Goal: Information Seeking & Learning: Compare options

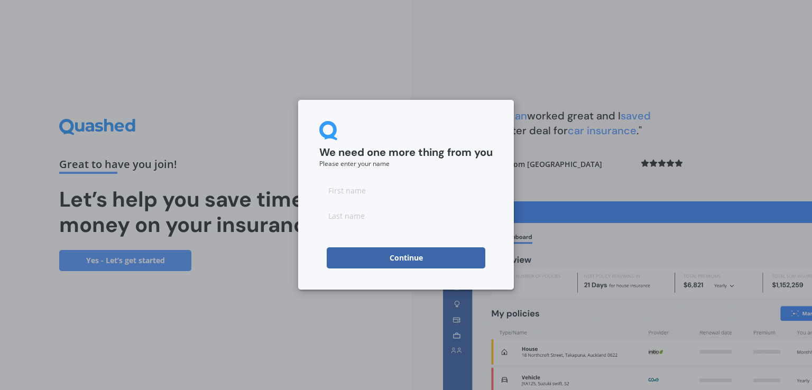
click at [385, 188] on input at bounding box center [405, 190] width 173 height 21
type input "[PERSON_NAME]"
type input "Cook"
click at [317, 241] on div "We need one more thing from you Please enter your name [PERSON_NAME] Continue" at bounding box center [406, 195] width 216 height 190
click at [404, 258] on button "Continue" at bounding box center [406, 257] width 159 height 21
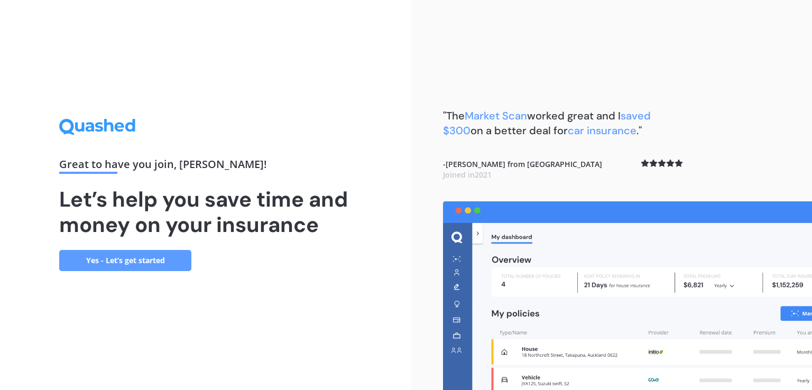
click at [378, 257] on div "Great to have you join , [PERSON_NAME] ! Let’s help you save time and money on …" at bounding box center [205, 195] width 411 height 390
click at [119, 262] on link "Yes - Let’s get started" at bounding box center [125, 260] width 132 height 21
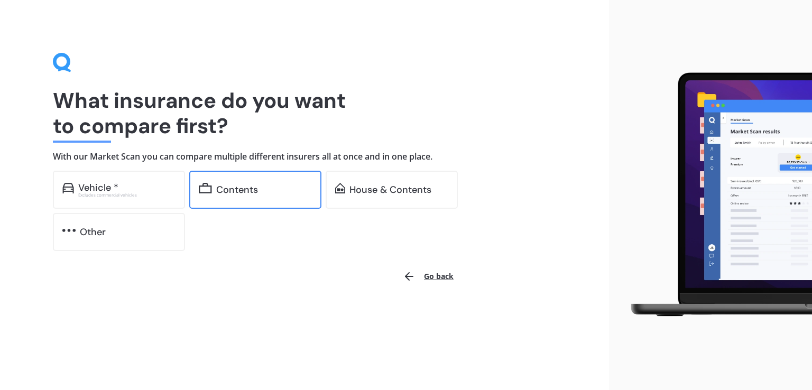
click at [233, 189] on div "Contents" at bounding box center [237, 190] width 42 height 11
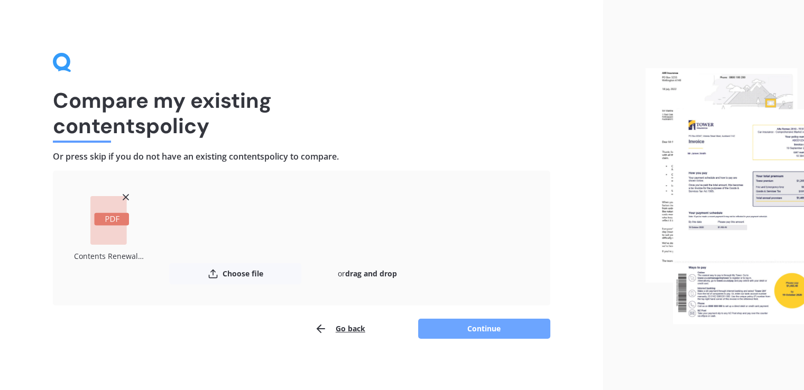
click at [467, 328] on button "Continue" at bounding box center [484, 329] width 132 height 20
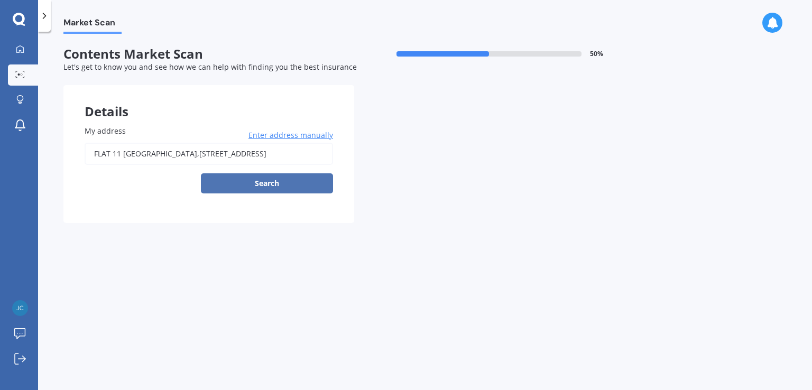
click at [277, 180] on button "Search" at bounding box center [267, 183] width 132 height 20
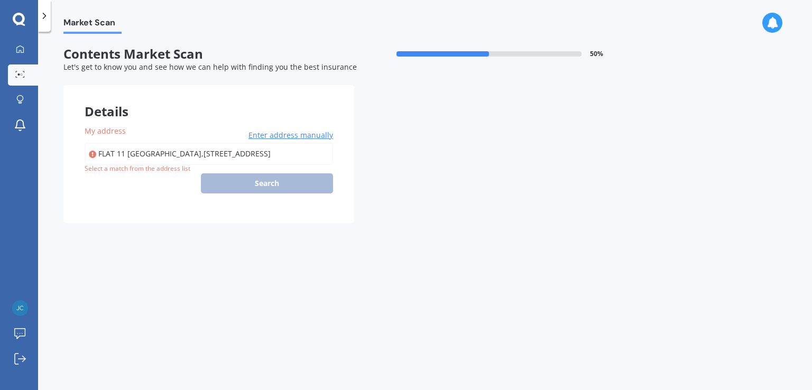
scroll to position [0, 68]
click at [154, 152] on input "FLAT 11 [GEOGRAPHIC_DATA],[STREET_ADDRESS]" at bounding box center [209, 154] width 248 height 22
click at [102, 152] on input "FLAT 11 [GEOGRAPHIC_DATA],[STREET_ADDRESS]" at bounding box center [209, 154] width 248 height 22
click at [278, 182] on div "FLAT 11 [GEOGRAPHIC_DATA],[STREET_ADDRESS] Enter address manually Search" at bounding box center [209, 168] width 248 height 51
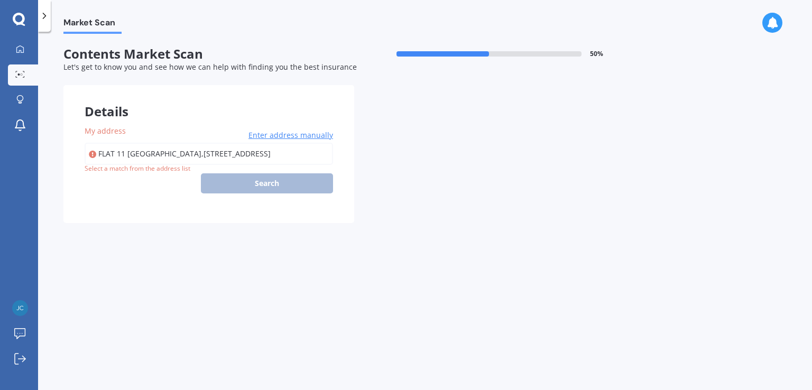
click at [273, 155] on input "FLAT 11 [GEOGRAPHIC_DATA],[STREET_ADDRESS]" at bounding box center [209, 154] width 248 height 22
click at [282, 136] on span "Enter address manually" at bounding box center [290, 135] width 85 height 11
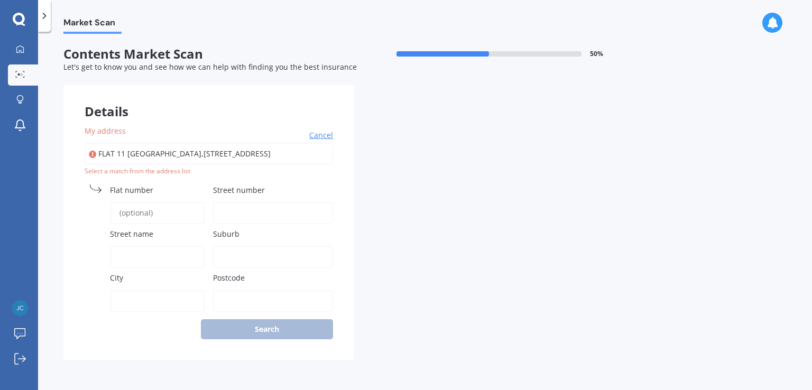
click at [239, 189] on span "Street number" at bounding box center [239, 190] width 52 height 10
click at [239, 202] on input "Street number" at bounding box center [273, 213] width 120 height 22
click at [229, 186] on span "Street number" at bounding box center [239, 190] width 52 height 10
click at [229, 202] on input "Street number" at bounding box center [273, 213] width 120 height 22
click at [231, 195] on span "Street number" at bounding box center [239, 190] width 52 height 11
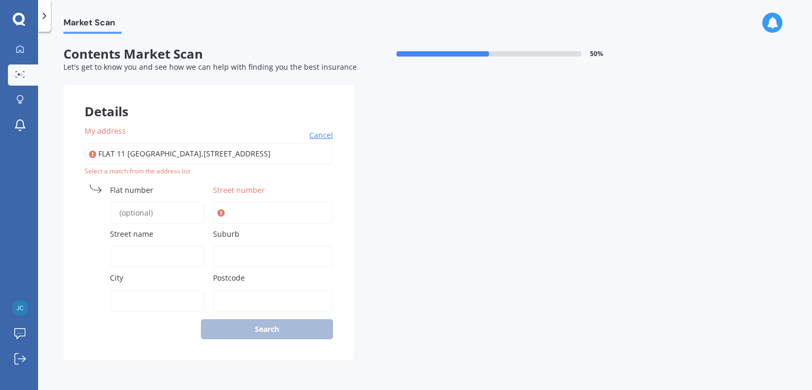
click at [231, 202] on input "Street number" at bounding box center [273, 213] width 120 height 22
click at [136, 163] on input "FLAT 11 [GEOGRAPHIC_DATA],[STREET_ADDRESS]" at bounding box center [209, 154] width 248 height 22
click at [320, 137] on span "Cancel" at bounding box center [321, 135] width 24 height 11
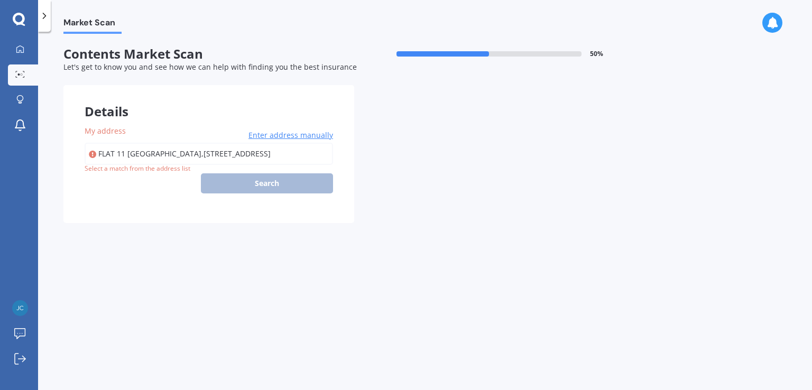
click at [144, 169] on div "Select a match from the address list" at bounding box center [138, 168] width 106 height 9
click at [270, 138] on span "Enter address manually" at bounding box center [290, 135] width 85 height 11
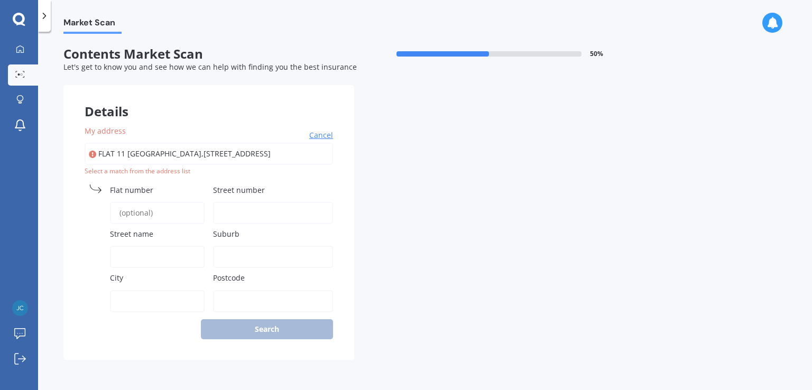
click at [258, 192] on span "Street number" at bounding box center [239, 190] width 52 height 10
click at [258, 202] on input "Street number" at bounding box center [273, 213] width 120 height 22
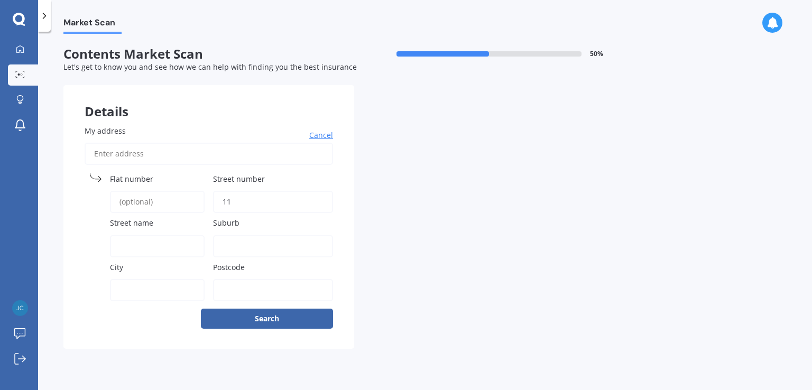
type input "11"
click at [239, 239] on input "Suburb" at bounding box center [273, 246] width 120 height 22
click at [236, 274] on div "Postcode" at bounding box center [273, 282] width 120 height 40
click at [252, 262] on label "Postcode" at bounding box center [271, 267] width 116 height 11
click at [252, 279] on input "Postcode" at bounding box center [273, 290] width 120 height 22
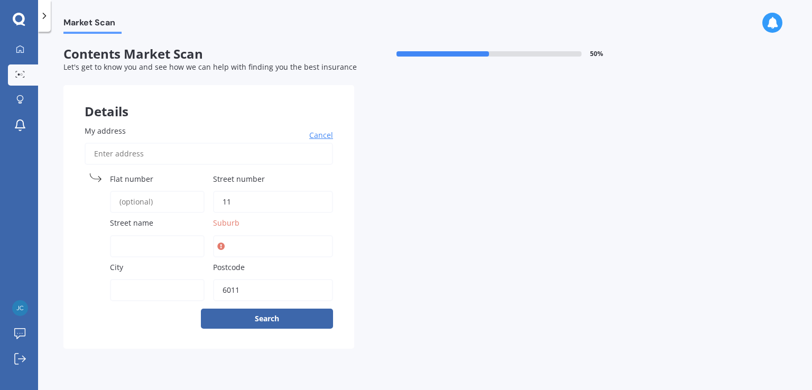
type input "6011"
click at [237, 243] on input "Suburb" at bounding box center [273, 246] width 120 height 22
type input "te aro"
click at [246, 204] on input "11" at bounding box center [273, 202] width 120 height 22
click at [167, 155] on input "My address" at bounding box center [209, 154] width 248 height 22
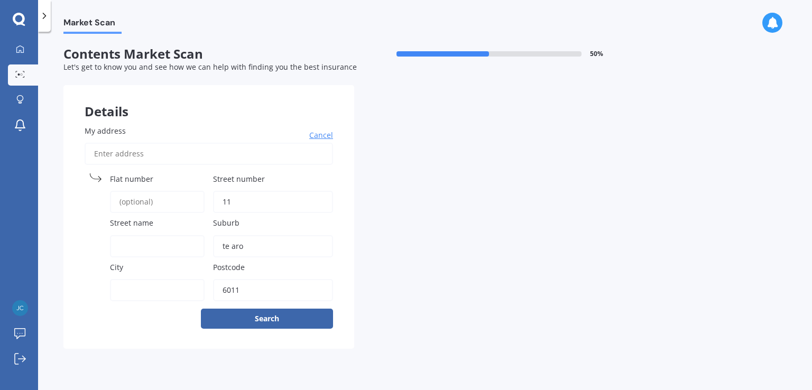
type input "[STREET_ADDRESS]"
type input "[GEOGRAPHIC_DATA]"
click at [324, 136] on span "Cancel" at bounding box center [321, 135] width 24 height 11
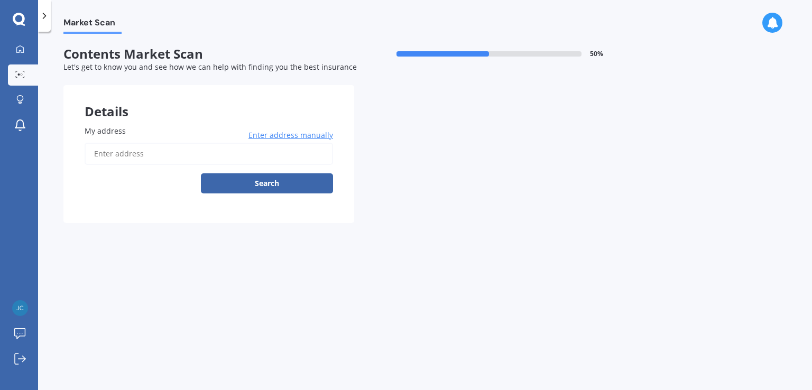
click at [156, 158] on input "My address" at bounding box center [209, 154] width 248 height 22
type input "[STREET_ADDRESS]"
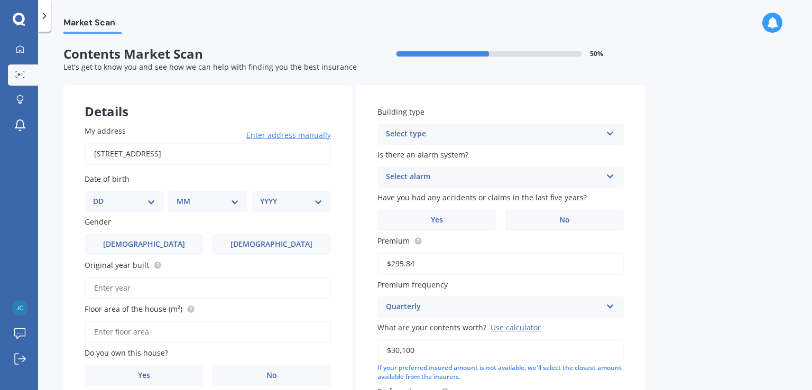
click at [152, 201] on select "DD 01 02 03 04 05 06 07 08 09 10 11 12 13 14 15 16 17 18 19 20 21 22 23 24 25 2…" at bounding box center [124, 202] width 62 height 12
select select "19"
click at [102, 196] on select "DD 01 02 03 04 05 06 07 08 09 10 11 12 13 14 15 16 17 18 19 20 21 22 23 24 25 2…" at bounding box center [124, 202] width 62 height 12
click at [192, 202] on select "MM 01 02 03 04 05 06 07 08 09 10 11 12" at bounding box center [210, 202] width 58 height 12
select select "07"
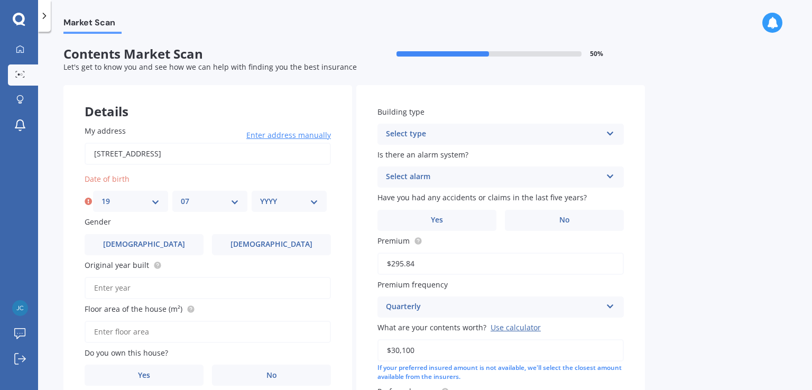
click at [181, 196] on select "MM 01 02 03 04 05 06 07 08 09 10 11 12" at bounding box center [210, 202] width 58 height 12
click at [278, 204] on select "YYYY 2009 2008 2007 2006 2005 2004 2003 2002 2001 2000 1999 1998 1997 1996 1995…" at bounding box center [289, 202] width 58 height 12
select select "1983"
click at [260, 196] on select "YYYY 2009 2008 2007 2006 2005 2004 2003 2002 2001 2000 1999 1998 1997 1996 1995…" at bounding box center [289, 202] width 58 height 12
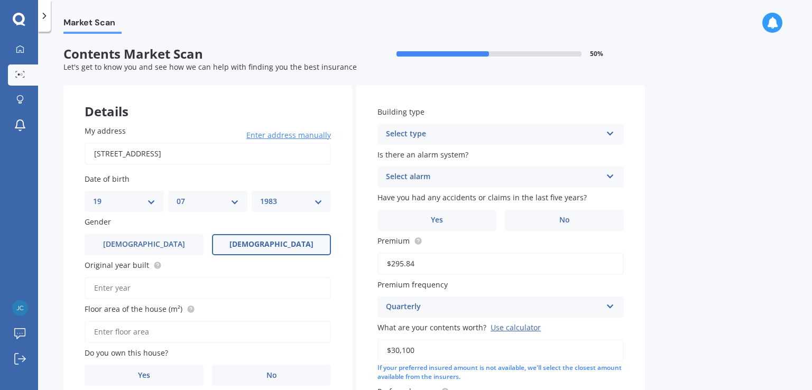
click at [253, 241] on label "[DEMOGRAPHIC_DATA]" at bounding box center [271, 244] width 119 height 21
click at [0, 0] on input "[DEMOGRAPHIC_DATA]" at bounding box center [0, 0] width 0 height 0
click at [141, 289] on input "Original year built" at bounding box center [208, 288] width 246 height 22
type input "1930"
click at [158, 333] on input "Floor area of the house (m²)" at bounding box center [208, 332] width 246 height 22
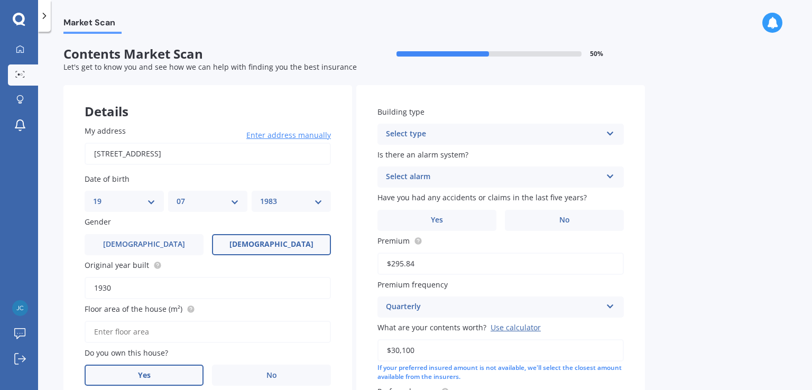
click at [140, 373] on span "Yes" at bounding box center [144, 375] width 13 height 9
click at [0, 0] on input "Yes" at bounding box center [0, 0] width 0 height 0
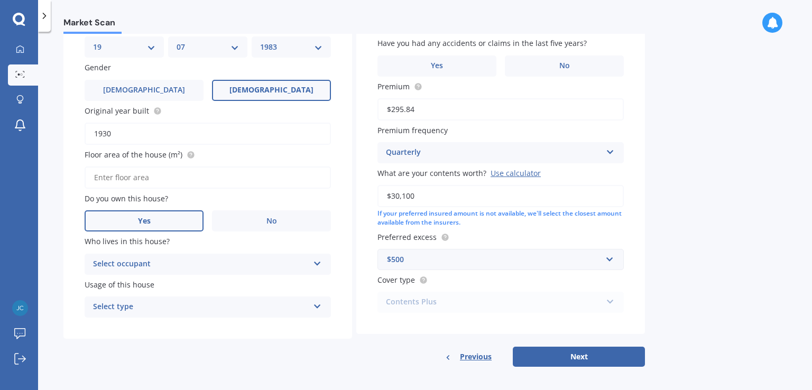
scroll to position [159, 0]
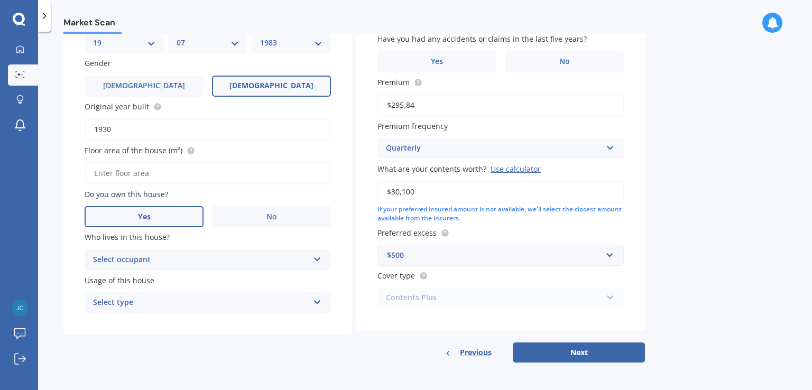
click at [315, 254] on icon at bounding box center [317, 257] width 9 height 7
click at [301, 277] on div "Owner" at bounding box center [207, 280] width 245 height 19
click at [320, 301] on icon at bounding box center [317, 300] width 9 height 7
click at [314, 320] on div "Permanent" at bounding box center [207, 323] width 245 height 19
click at [307, 340] on div "Details My address [STREET_ADDRESS] Enter address manually Search Date of birth…" at bounding box center [354, 145] width 582 height 437
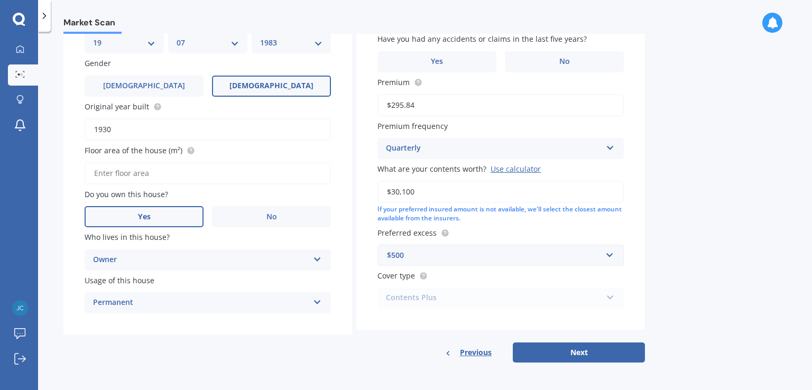
click at [187, 170] on input "Floor area of the house (m²)" at bounding box center [208, 173] width 246 height 22
type input "70"
click at [155, 357] on div "Details My address [STREET_ADDRESS] Enter address manually Search Date of birth…" at bounding box center [354, 145] width 582 height 437
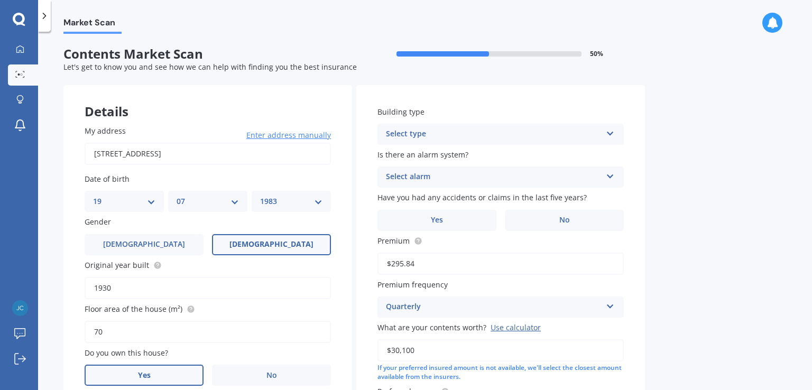
scroll to position [16, 0]
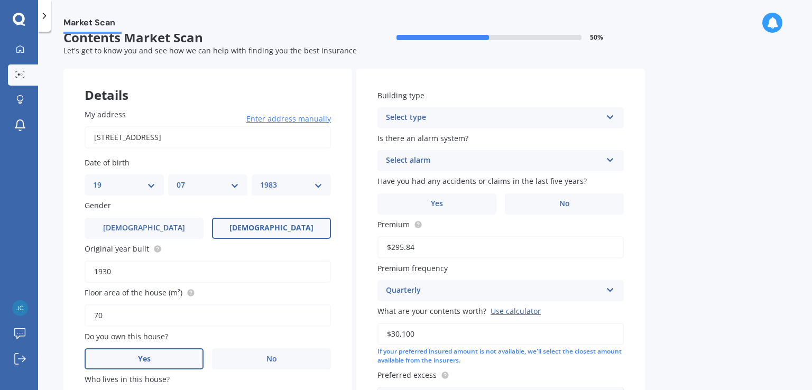
click at [612, 119] on icon at bounding box center [610, 115] width 9 height 7
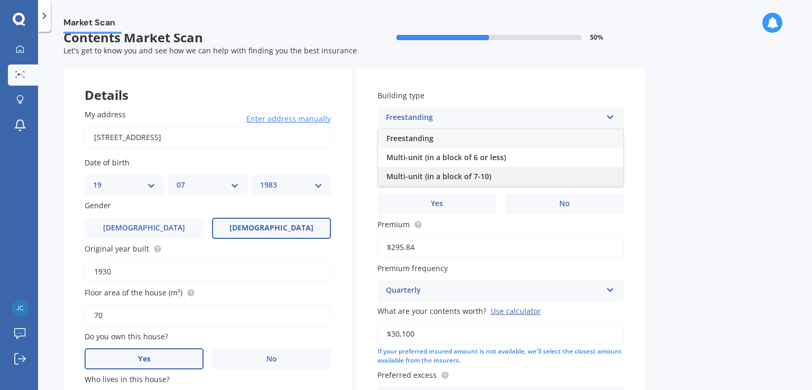
click at [484, 178] on span "Multi-unit (in a block of 7-10)" at bounding box center [438, 176] width 105 height 10
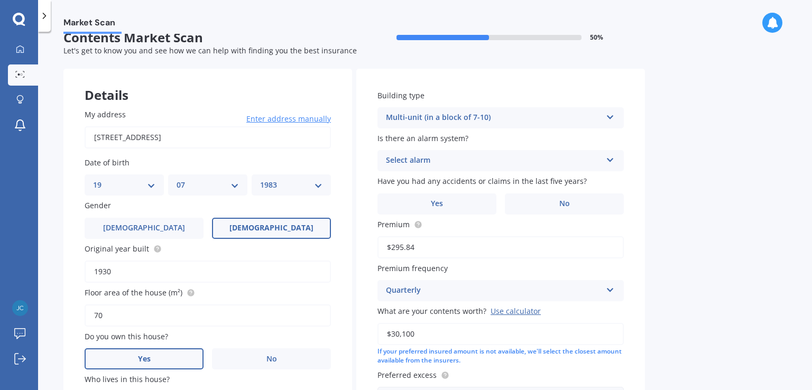
click at [601, 161] on div "Select alarm" at bounding box center [494, 160] width 216 height 13
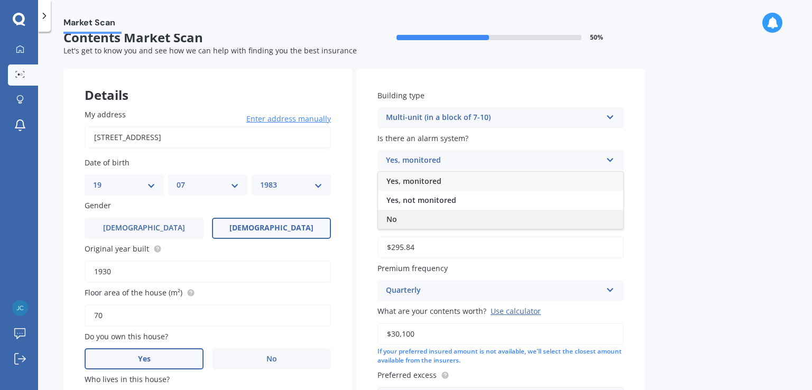
click at [568, 224] on div "No" at bounding box center [500, 219] width 245 height 19
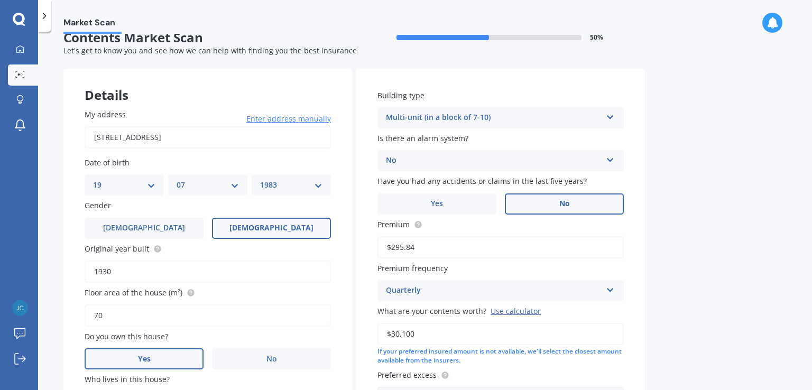
click at [565, 205] on span "No" at bounding box center [564, 203] width 11 height 9
click at [0, 0] on input "No" at bounding box center [0, 0] width 0 height 0
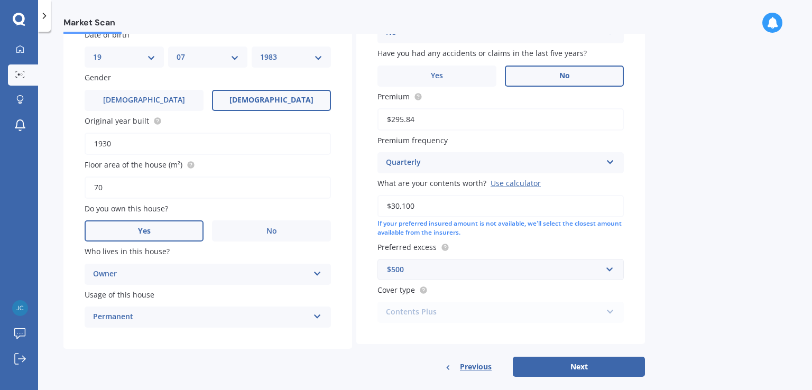
scroll to position [159, 0]
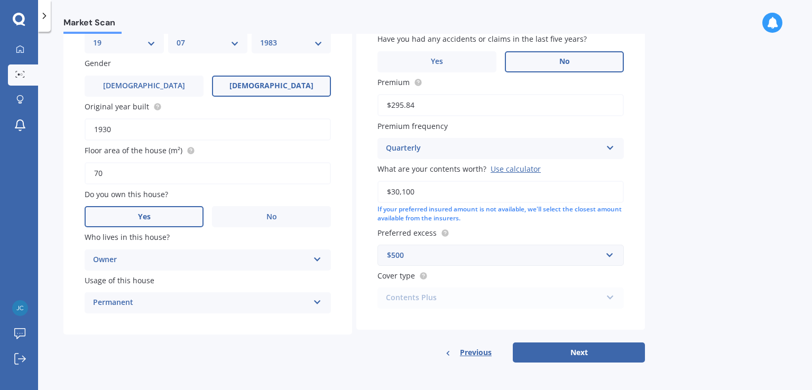
click at [606, 298] on div "Contents Plus Premier Contents Advanced Contents Standard Contents Contents Plus" at bounding box center [500, 298] width 246 height 21
click at [422, 296] on div "Contents Plus Premier Contents Advanced Contents Standard Contents Contents Plus" at bounding box center [500, 298] width 246 height 21
click at [510, 165] on div "Use calculator" at bounding box center [516, 169] width 50 height 10
click at [510, 181] on input "$30,100" at bounding box center [500, 192] width 246 height 22
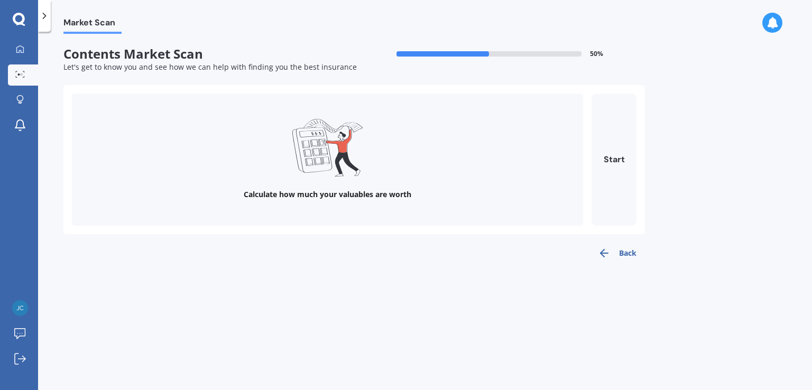
scroll to position [0, 0]
drag, startPoint x: 510, startPoint y: 165, endPoint x: 609, endPoint y: 155, distance: 100.0
click at [609, 155] on div "Calculate how much your valuables are worth Start" at bounding box center [354, 160] width 565 height 132
click at [609, 155] on button "Start" at bounding box center [614, 160] width 45 height 132
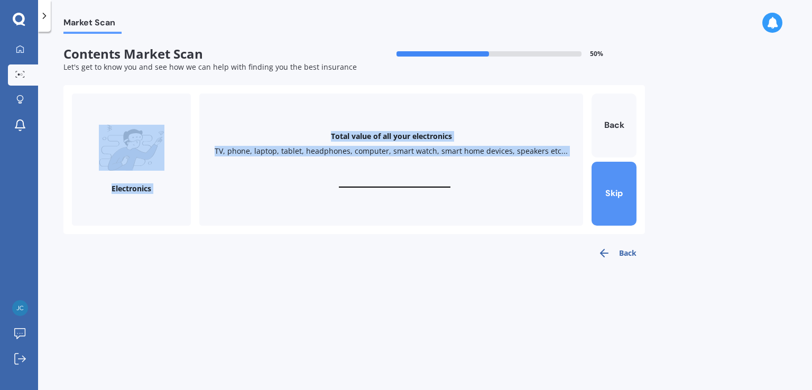
click at [615, 185] on button "Skip" at bounding box center [614, 194] width 45 height 64
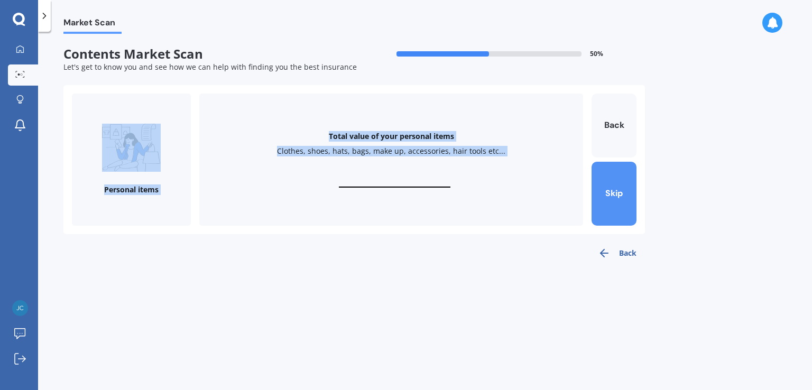
click at [615, 185] on button "Skip" at bounding box center [614, 194] width 45 height 64
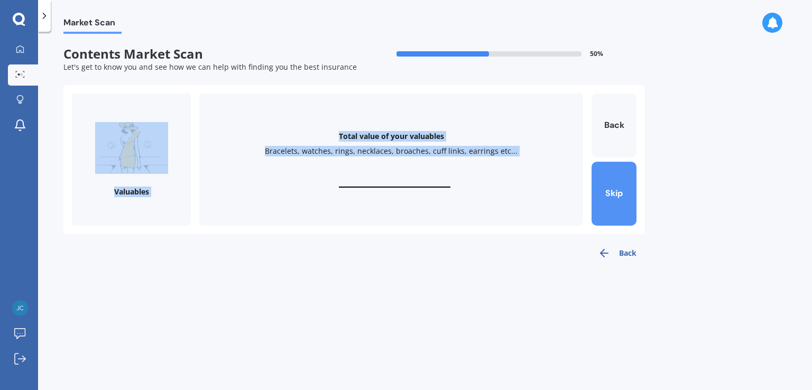
click at [615, 185] on button "Skip" at bounding box center [614, 194] width 45 height 64
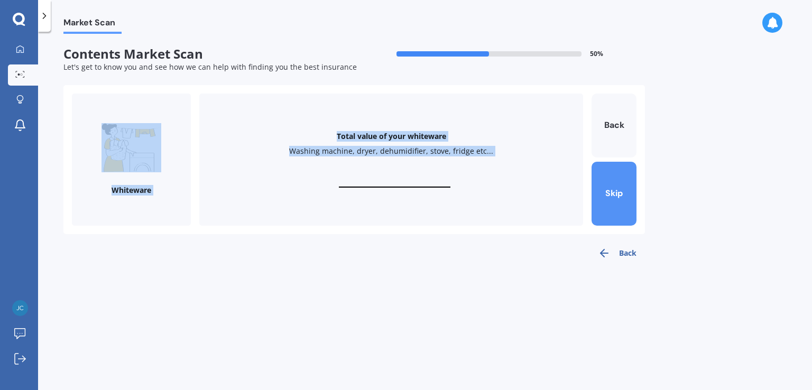
click at [615, 185] on button "Skip" at bounding box center [614, 194] width 45 height 64
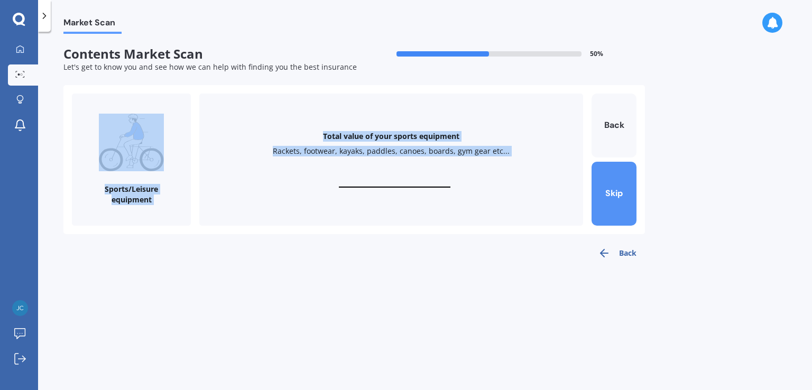
click at [615, 185] on button "Skip" at bounding box center [614, 194] width 45 height 64
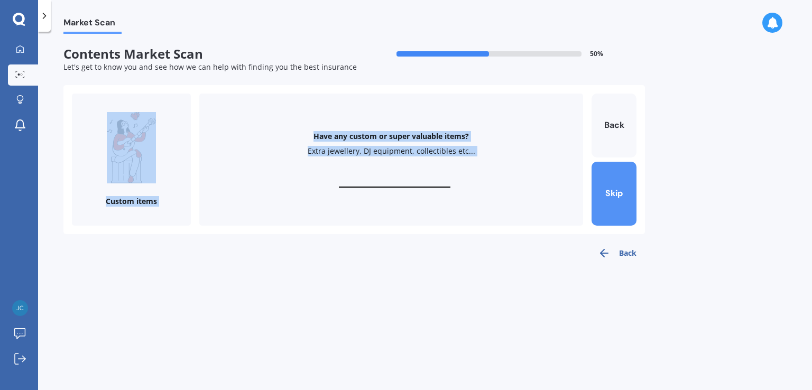
click at [615, 185] on button "Skip" at bounding box center [614, 194] width 45 height 64
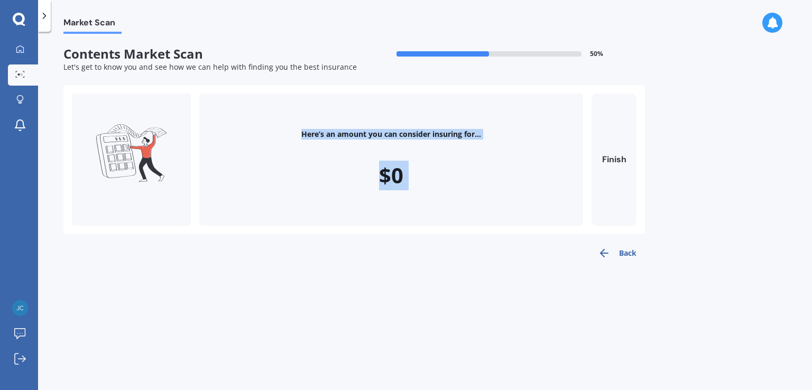
click at [623, 251] on button "Back" at bounding box center [617, 253] width 56 height 21
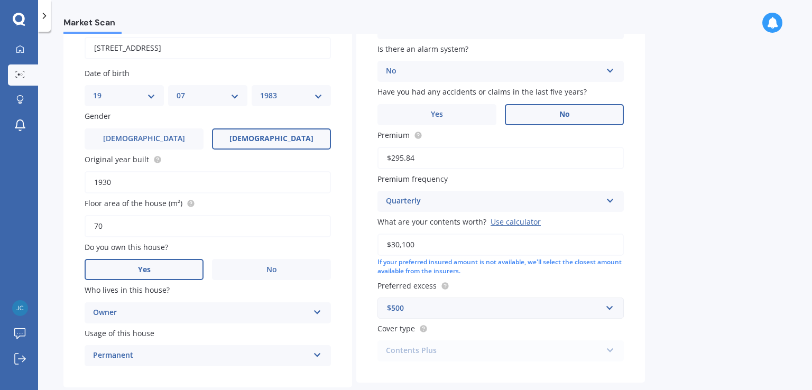
scroll to position [159, 0]
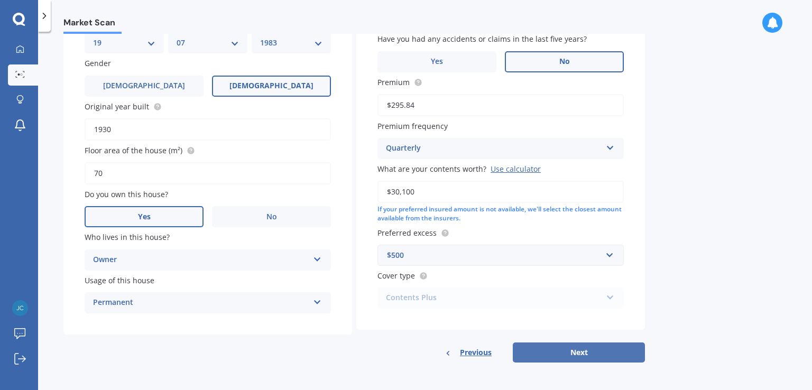
click at [584, 346] on button "Next" at bounding box center [579, 353] width 132 height 20
select select "19"
select select "07"
select select "1983"
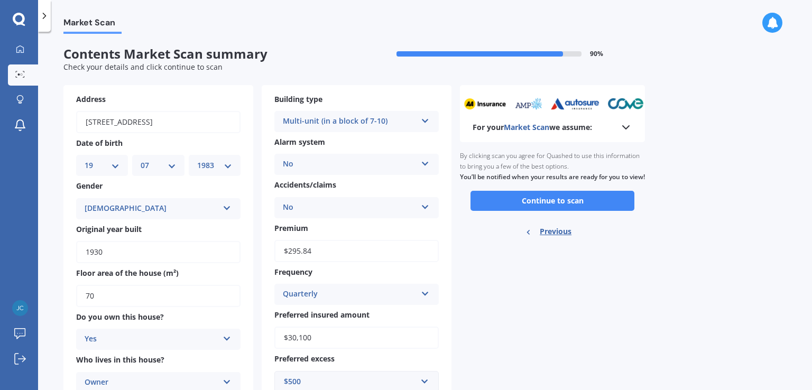
scroll to position [0, 0]
click at [626, 129] on polyline at bounding box center [626, 127] width 6 height 3
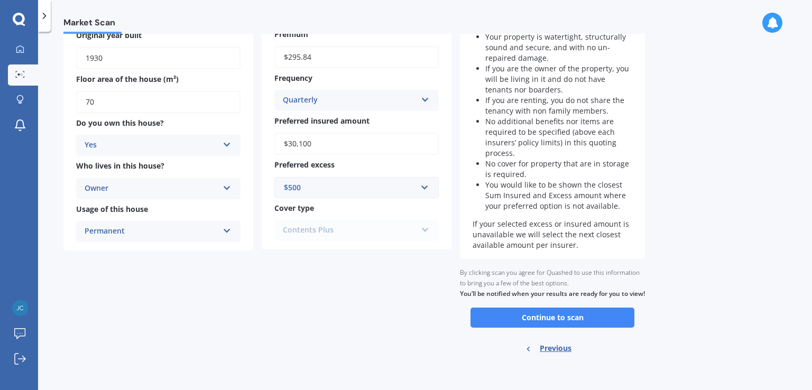
scroll to position [196, 0]
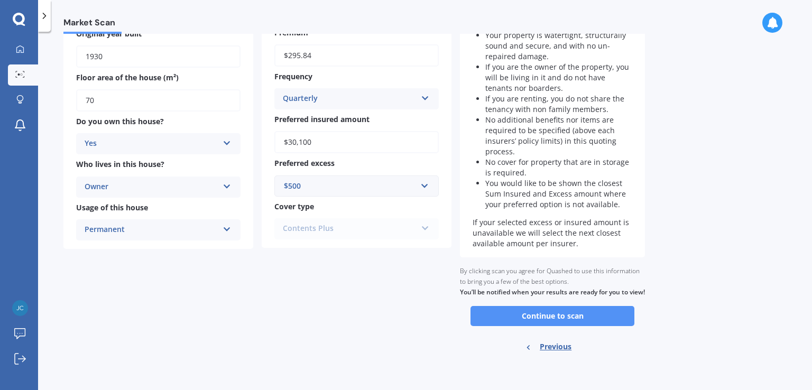
click at [556, 324] on button "Continue to scan" at bounding box center [553, 316] width 164 height 20
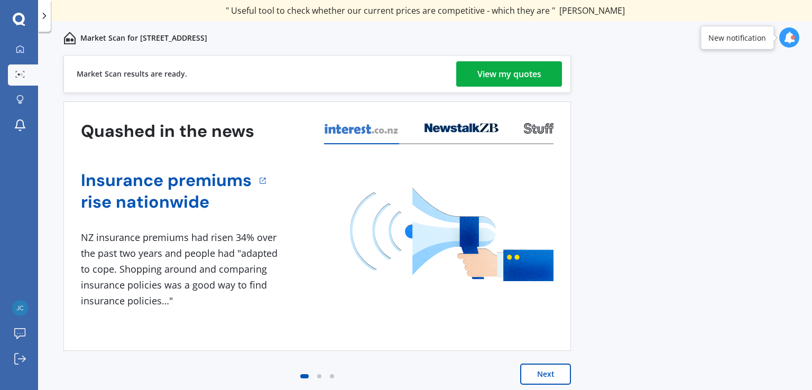
click at [520, 77] on div "View my quotes" at bounding box center [509, 73] width 64 height 25
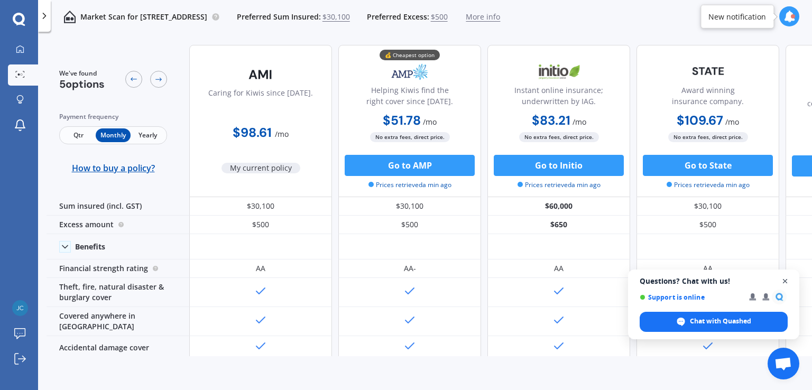
click at [786, 281] on span "Close chat" at bounding box center [785, 281] width 13 height 13
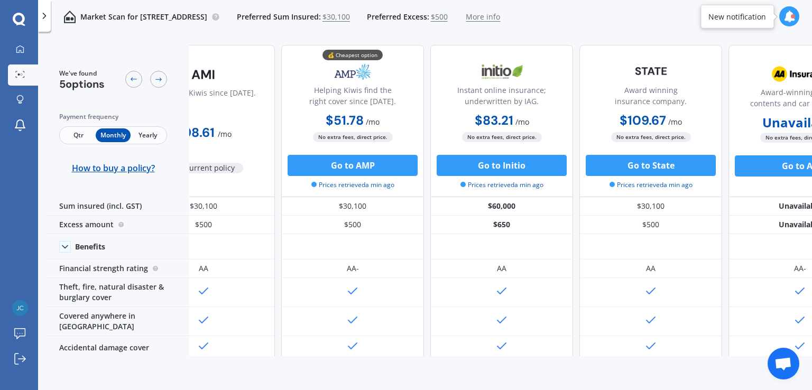
scroll to position [0, 59]
click at [364, 356] on div "We've found 5 options Payment frequency Qtr Monthly Yearly How to buy a policy?…" at bounding box center [430, 214] width 766 height 356
drag, startPoint x: 364, startPoint y: 356, endPoint x: 385, endPoint y: 355, distance: 21.7
click at [385, 355] on div "We've found 5 options Payment frequency Qtr Monthly Yearly How to buy a policy?…" at bounding box center [430, 214] width 766 height 356
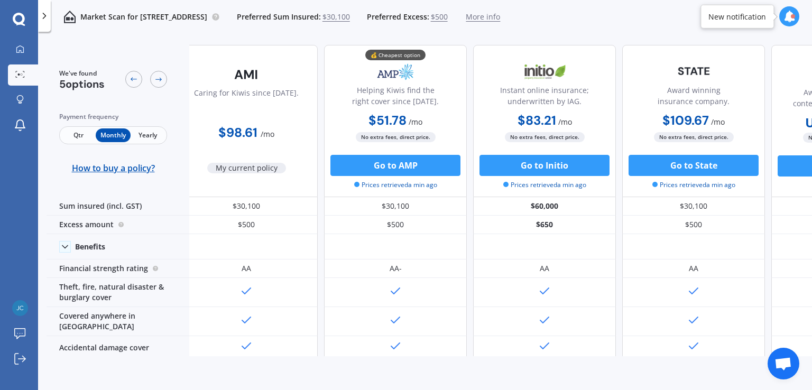
scroll to position [0, 0]
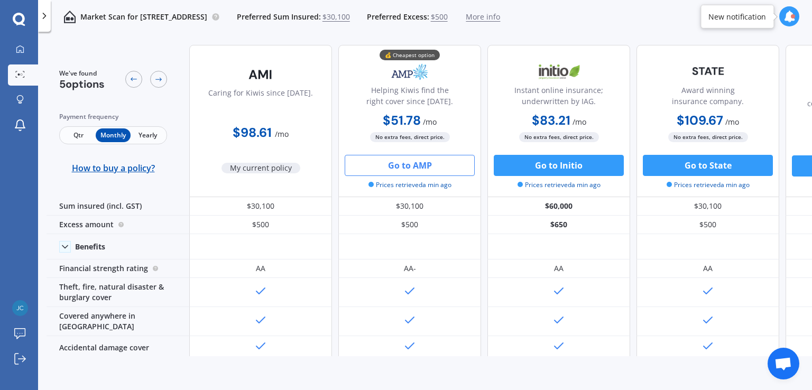
click at [402, 169] on button "Go to AMP" at bounding box center [410, 165] width 130 height 21
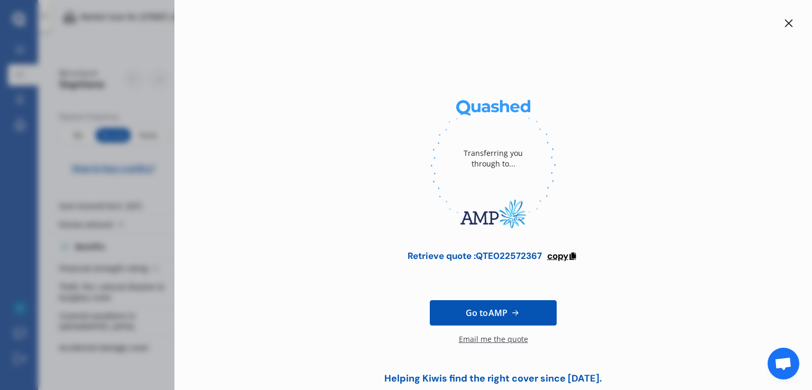
click at [564, 254] on span "copy" at bounding box center [557, 256] width 21 height 12
click at [487, 341] on div "Email me the quote" at bounding box center [493, 344] width 69 height 21
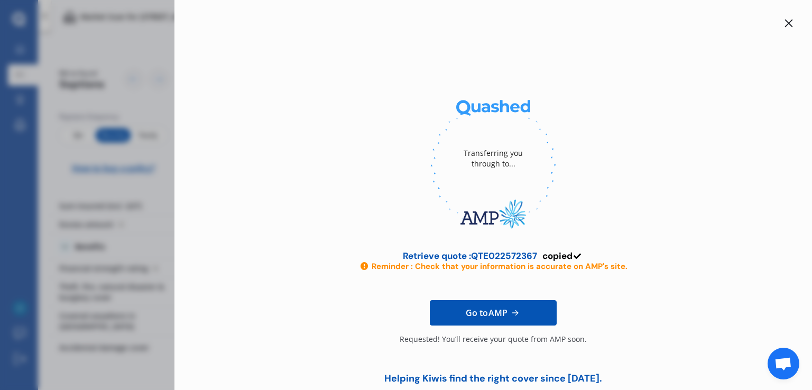
click at [789, 24] on div at bounding box center [788, 23] width 13 height 13
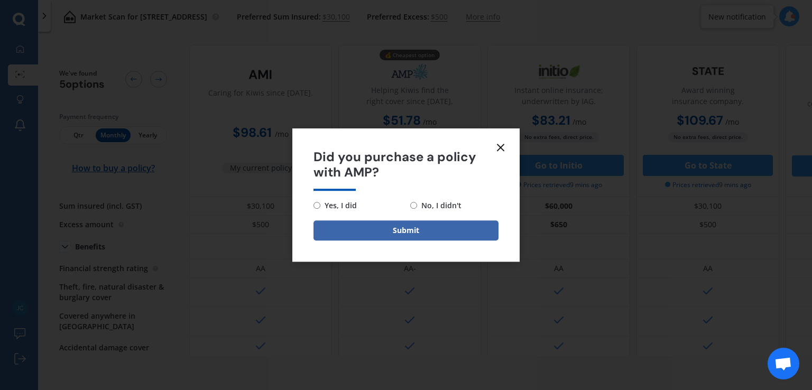
click at [503, 146] on icon at bounding box center [500, 147] width 13 height 13
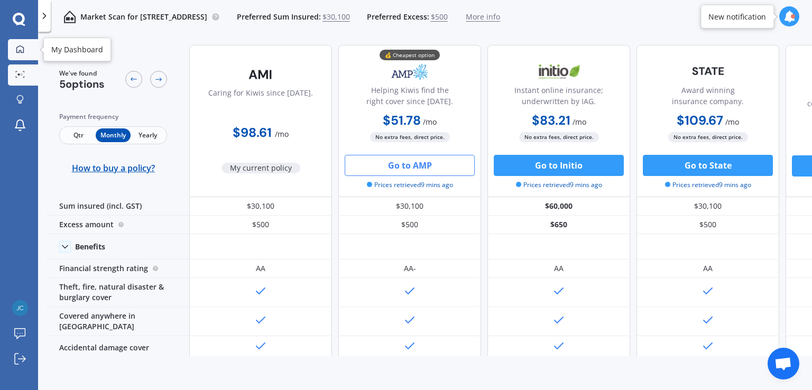
click at [27, 56] on link "My Dashboard" at bounding box center [23, 49] width 30 height 21
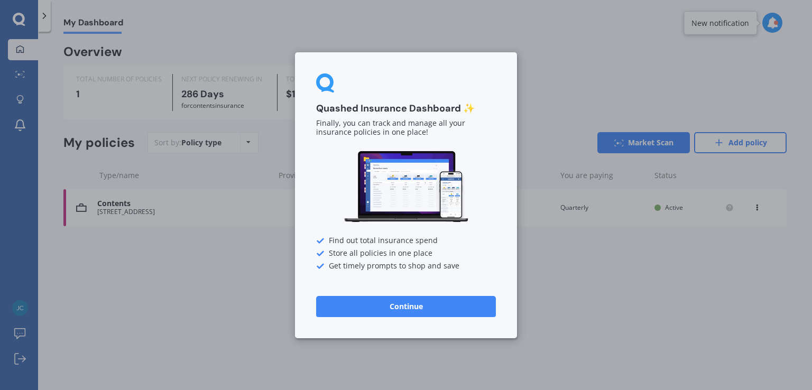
click at [412, 312] on button "Continue" at bounding box center [406, 306] width 180 height 21
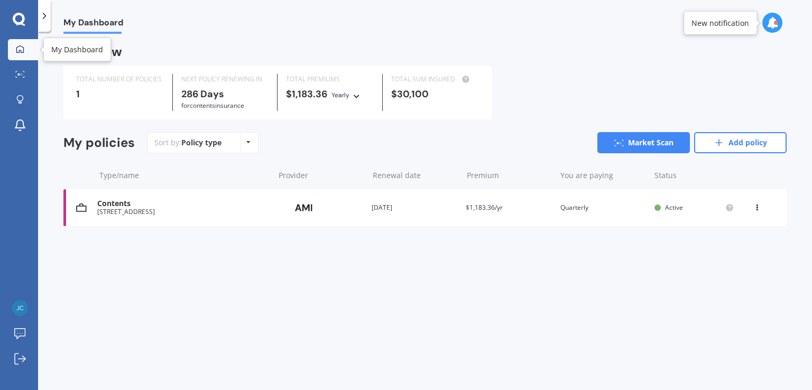
click at [20, 52] on icon at bounding box center [20, 49] width 8 height 8
click at [250, 147] on div "Policy type Alphabetical Date added Renewing next" at bounding box center [248, 142] width 16 height 19
click at [47, 17] on icon at bounding box center [44, 16] width 11 height 11
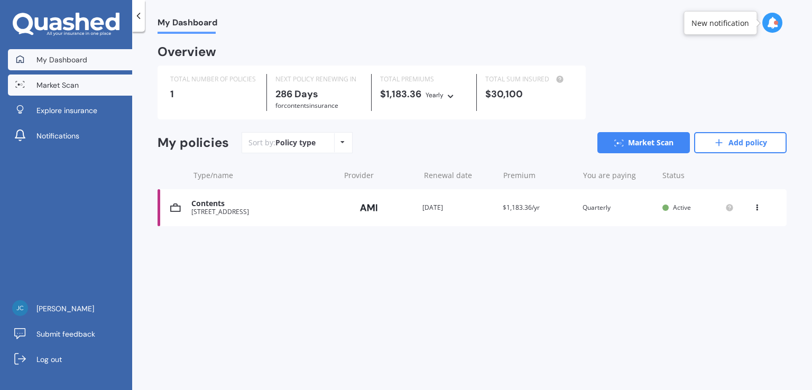
click at [49, 91] on link "Market Scan" at bounding box center [70, 85] width 124 height 21
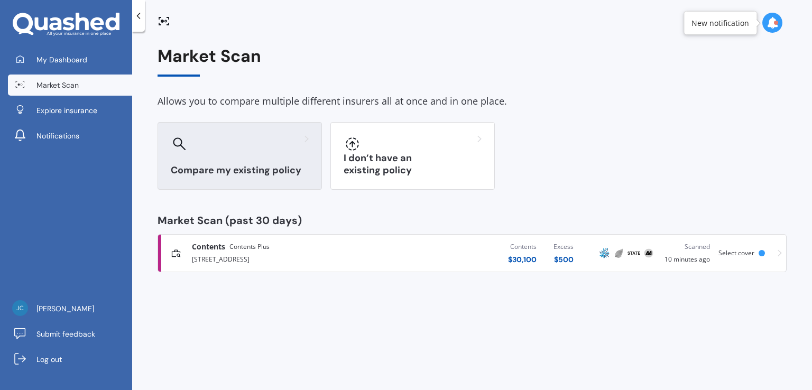
click at [290, 149] on div at bounding box center [240, 143] width 138 height 17
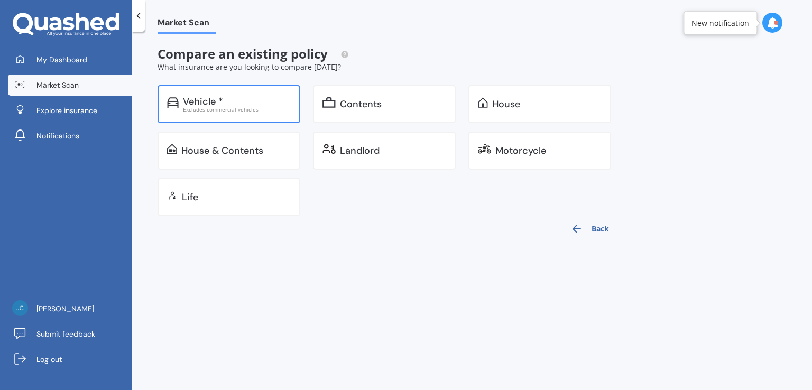
click at [245, 107] on div "Excludes commercial vehicles" at bounding box center [237, 109] width 108 height 5
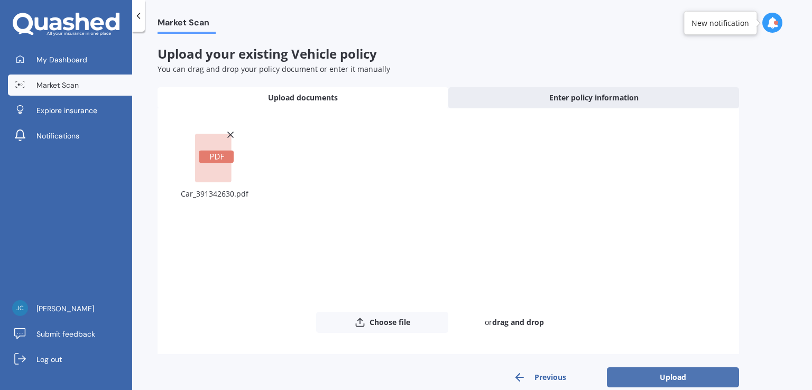
click at [679, 382] on button "Upload" at bounding box center [673, 377] width 132 height 20
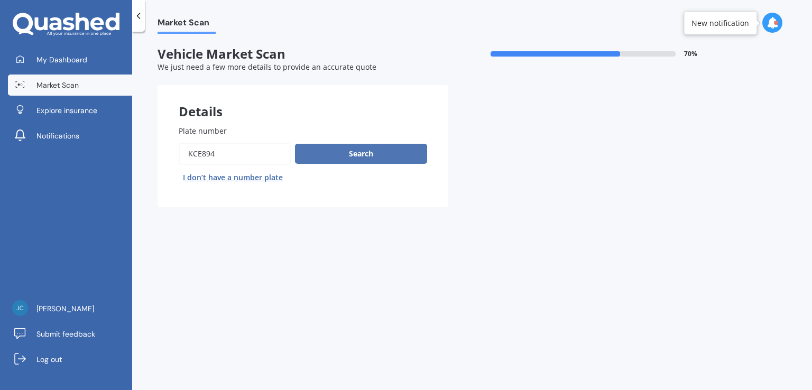
click at [345, 159] on button "Search" at bounding box center [361, 154] width 132 height 20
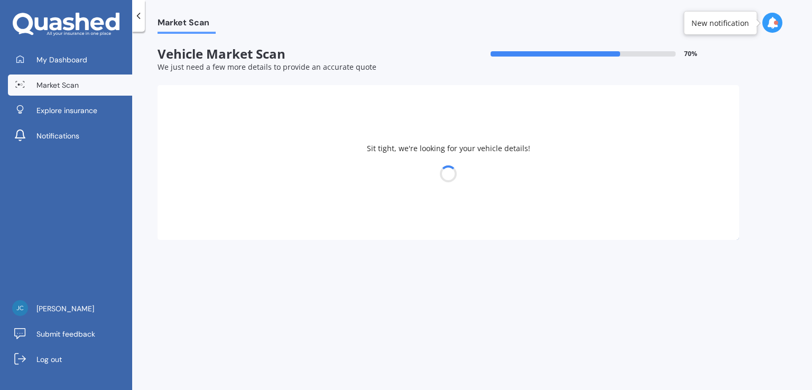
select select "TOYOTA"
select select "COROLLA"
select select "19"
select select "07"
select select "1983"
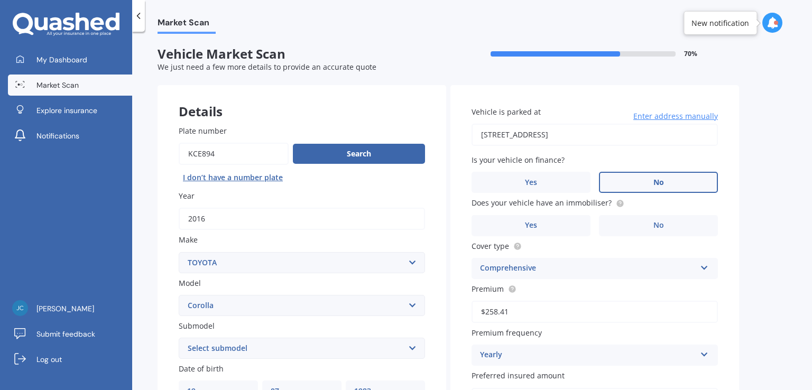
click at [647, 187] on label "No" at bounding box center [658, 182] width 119 height 21
click at [0, 0] on input "No" at bounding box center [0, 0] width 0 height 0
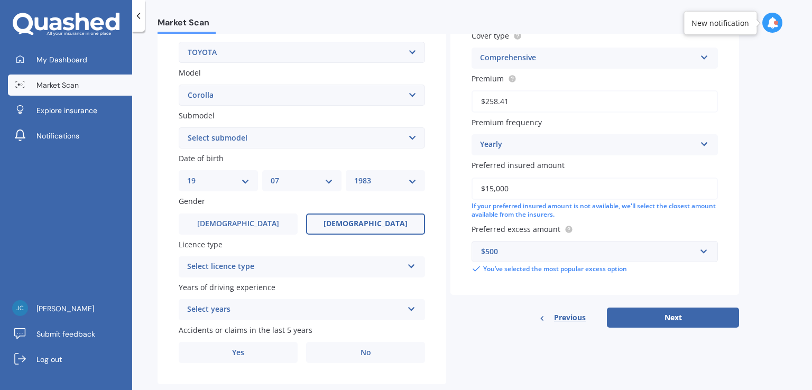
scroll to position [233, 0]
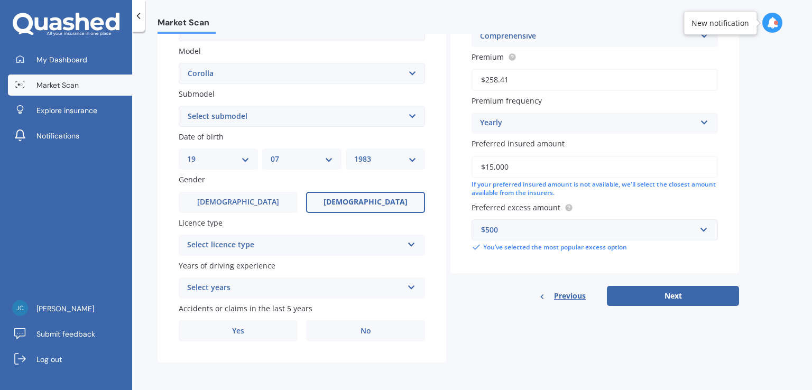
click at [405, 243] on div "Select licence type NZ Full NZ Restricted NZ Learners [GEOGRAPHIC_DATA] [GEOGRA…" at bounding box center [302, 245] width 246 height 21
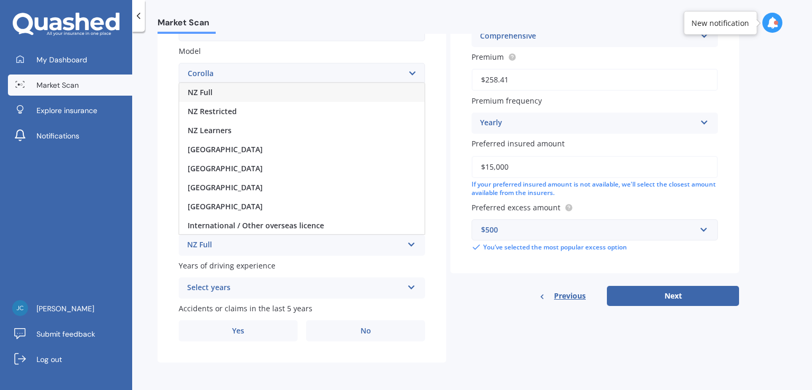
click at [373, 91] on div "NZ Full" at bounding box center [301, 92] width 245 height 19
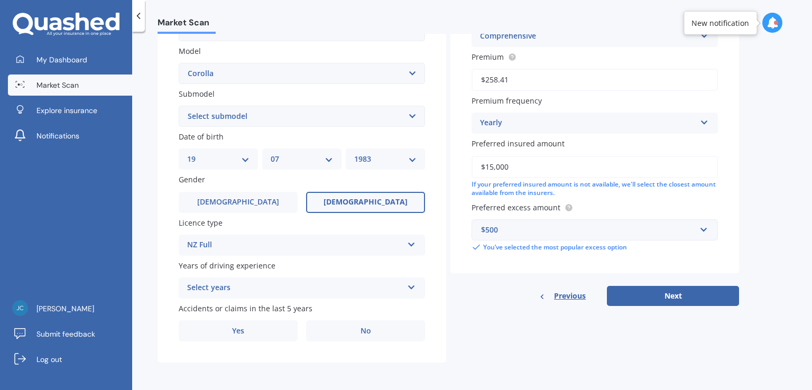
click at [414, 285] on icon at bounding box center [411, 285] width 9 height 7
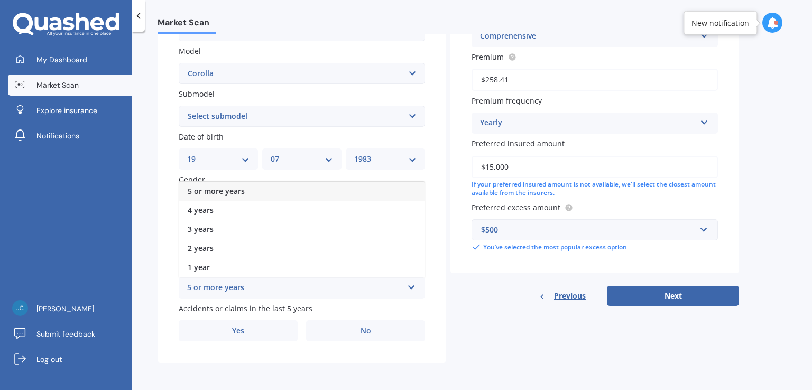
click at [327, 193] on div "5 or more years" at bounding box center [301, 191] width 245 height 19
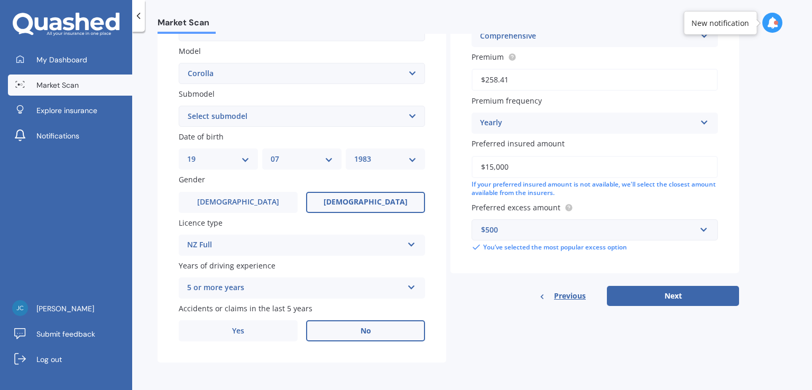
click at [364, 327] on span "No" at bounding box center [366, 331] width 11 height 9
click at [0, 0] on input "No" at bounding box center [0, 0] width 0 height 0
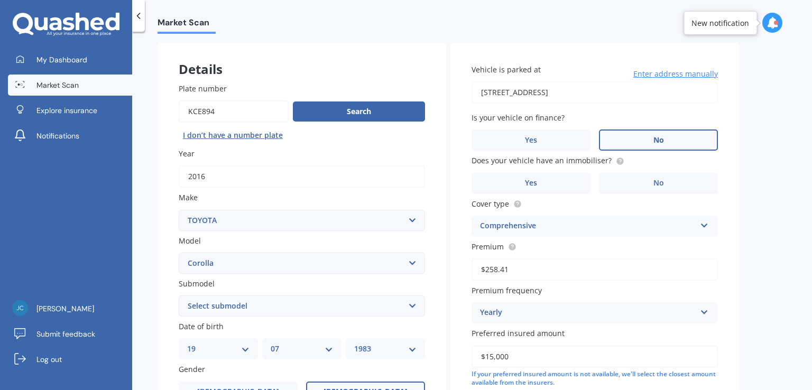
scroll to position [34, 0]
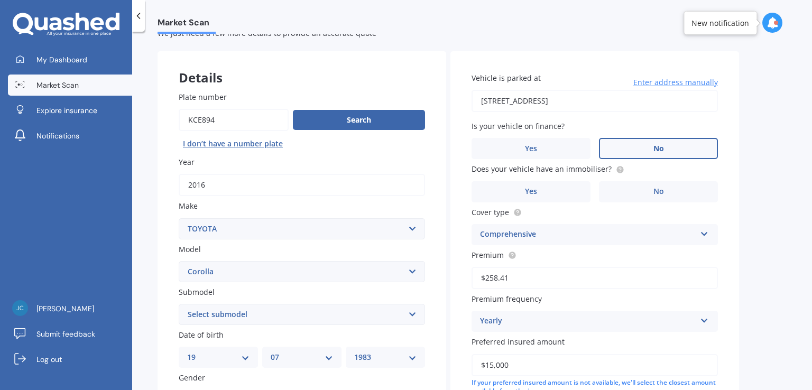
click at [410, 311] on select "Select submodel (All other) Axio Diesel [PERSON_NAME] 2WD [PERSON_NAME] 4WD FXG…" at bounding box center [302, 314] width 246 height 21
drag, startPoint x: 779, startPoint y: 96, endPoint x: 801, endPoint y: 79, distance: 28.0
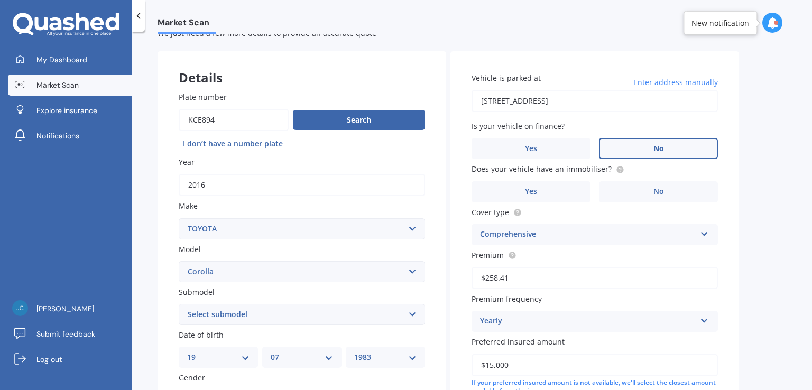
click at [799, 79] on div "Market Scan Vehicle Market Scan 70 % We just need a few more details to provide…" at bounding box center [472, 213] width 680 height 358
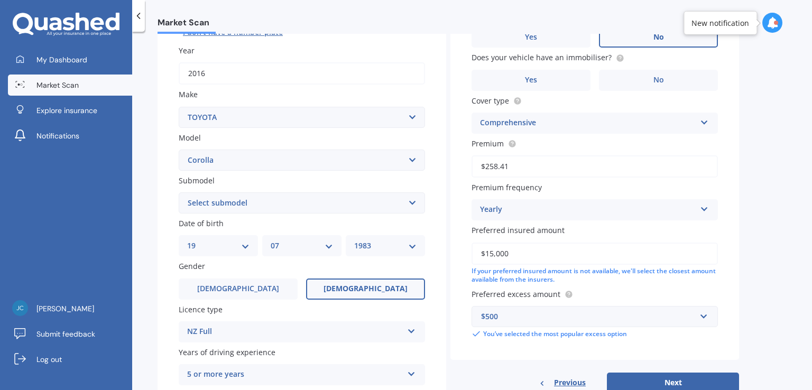
scroll to position [149, 0]
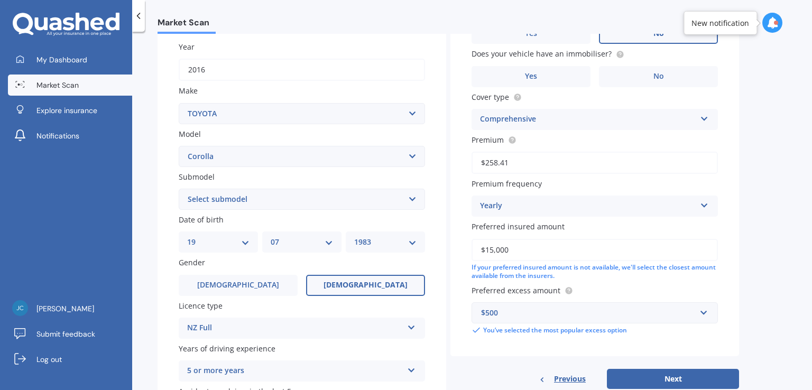
click at [413, 199] on select "Select submodel (All other) Axio Diesel [PERSON_NAME] 2WD [PERSON_NAME] 4WD FXG…" at bounding box center [302, 199] width 246 height 21
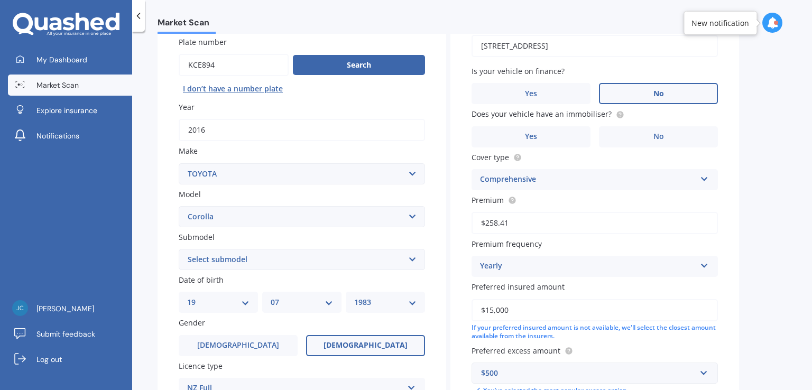
scroll to position [88, 0]
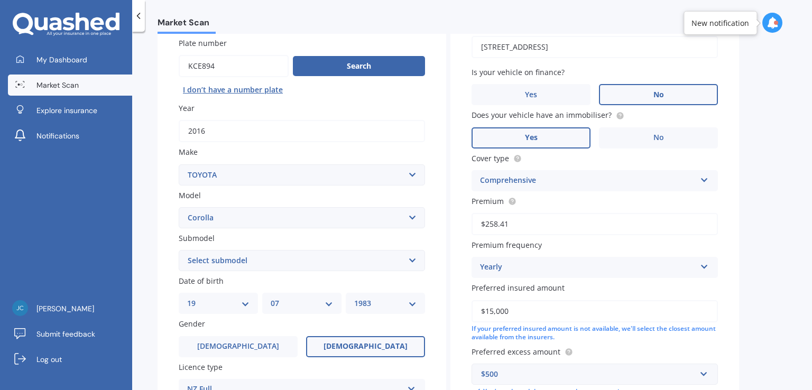
click at [568, 140] on label "Yes" at bounding box center [531, 137] width 119 height 21
click at [0, 0] on input "Yes" at bounding box center [0, 0] width 0 height 0
click at [566, 177] on div "Comprehensive" at bounding box center [588, 180] width 216 height 13
drag, startPoint x: 812, startPoint y: 100, endPoint x: 812, endPoint y: 132, distance: 31.7
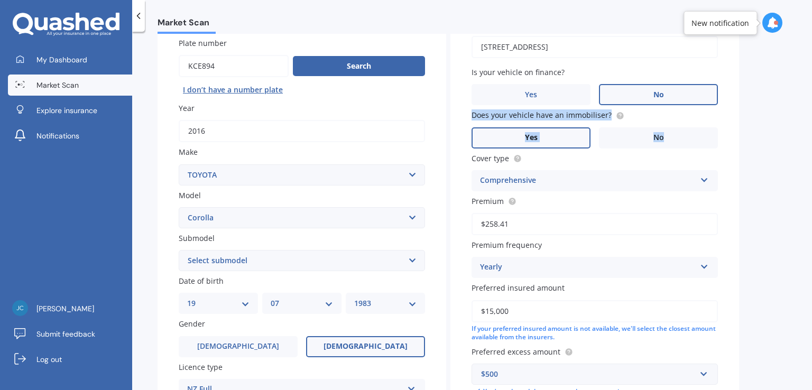
click at [812, 132] on div "Market Scan Vehicle Market Scan 70 % We just need a few more details to provide…" at bounding box center [472, 213] width 680 height 358
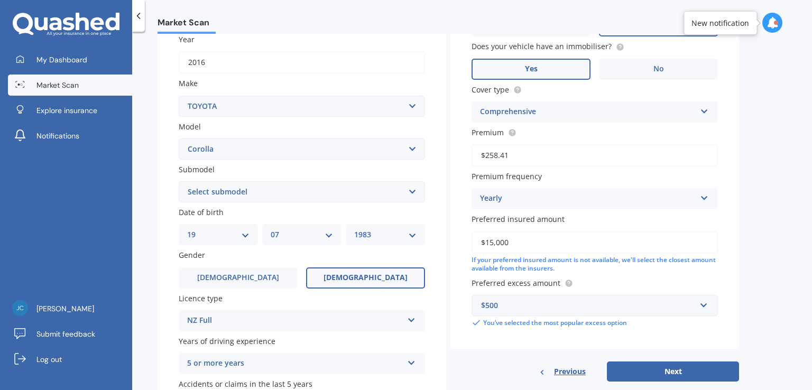
drag, startPoint x: 512, startPoint y: 152, endPoint x: 486, endPoint y: 157, distance: 25.8
click at [486, 157] on input "$258.41" at bounding box center [595, 155] width 246 height 22
type input "$1,033.56"
click at [465, 193] on div "Vehicle is parked at [STREET_ADDRESS] Enter address manually Is your vehicle on…" at bounding box center [594, 139] width 289 height 421
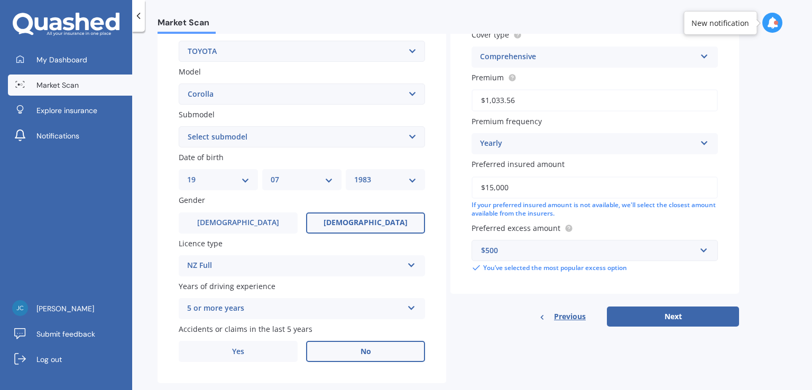
scroll to position [227, 0]
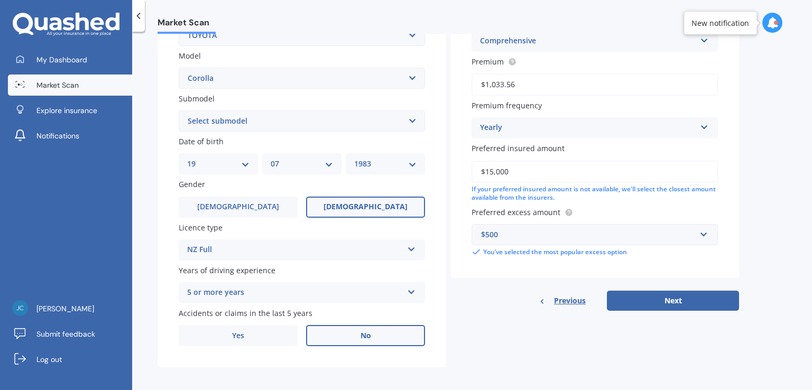
click at [409, 121] on select "Select submodel (All other) Axio Diesel [PERSON_NAME] 2WD [PERSON_NAME] 4WD FXG…" at bounding box center [302, 120] width 246 height 21
click at [452, 309] on div "Previous Next" at bounding box center [594, 301] width 289 height 20
click at [656, 298] on button "Next" at bounding box center [673, 301] width 132 height 20
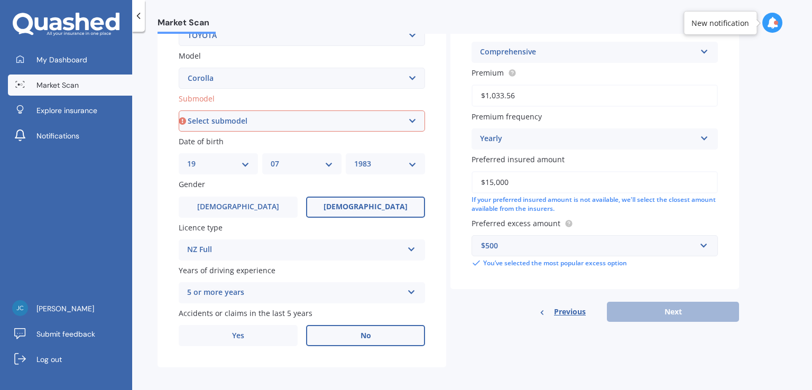
click at [413, 121] on select "Select submodel (All other) Axio Diesel [PERSON_NAME] 2WD [PERSON_NAME] 4WD FXG…" at bounding box center [302, 120] width 246 height 21
click at [414, 121] on select "Select submodel (All other) Axio Diesel [PERSON_NAME] 2WD [PERSON_NAME] 4WD FXG…" at bounding box center [302, 120] width 246 height 21
click at [408, 119] on select "Select submodel (All other) Axio Diesel [PERSON_NAME] 2WD [PERSON_NAME] 4WD FXG…" at bounding box center [302, 120] width 246 height 21
select select "GX 1.8"
click at [179, 110] on select "Select submodel (All other) Axio Diesel [PERSON_NAME] 2WD [PERSON_NAME] 4WD FXG…" at bounding box center [302, 120] width 246 height 21
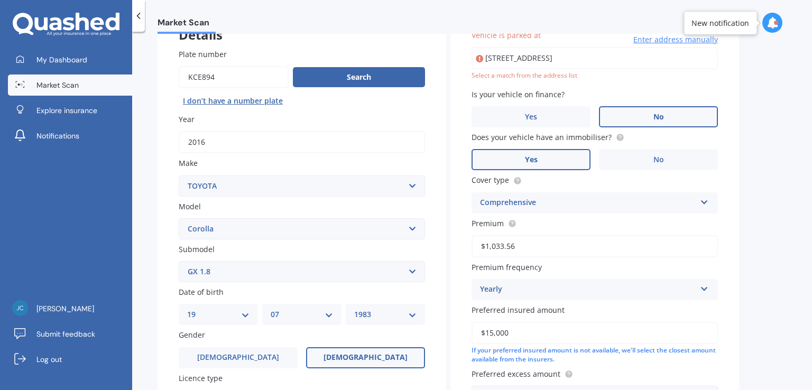
scroll to position [72, 0]
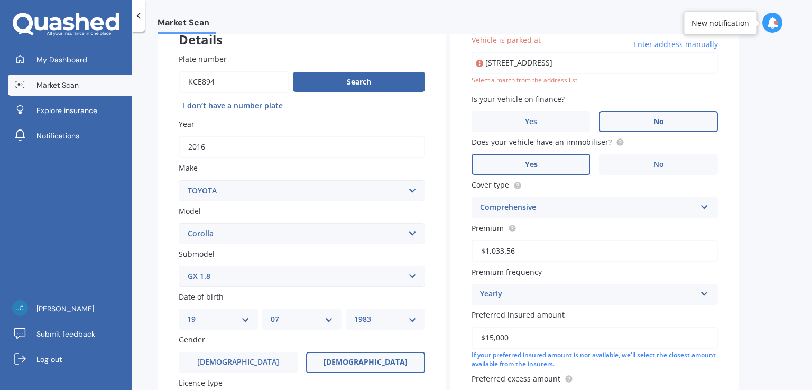
type input "[STREET_ADDRESS]"
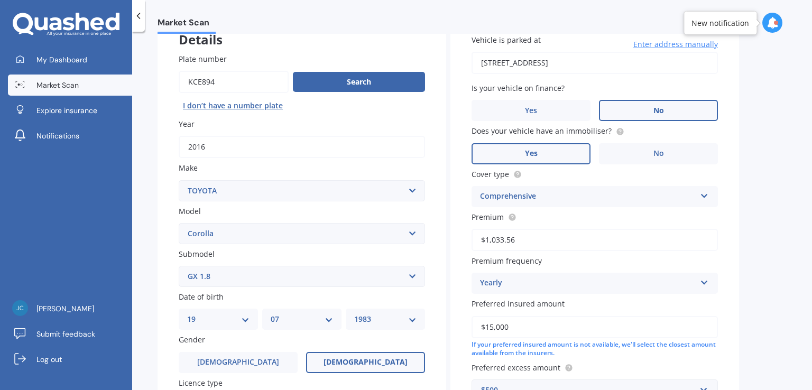
click at [775, 116] on div "Market Scan Vehicle Market Scan 70 % We just need a few more details to provide…" at bounding box center [472, 213] width 680 height 358
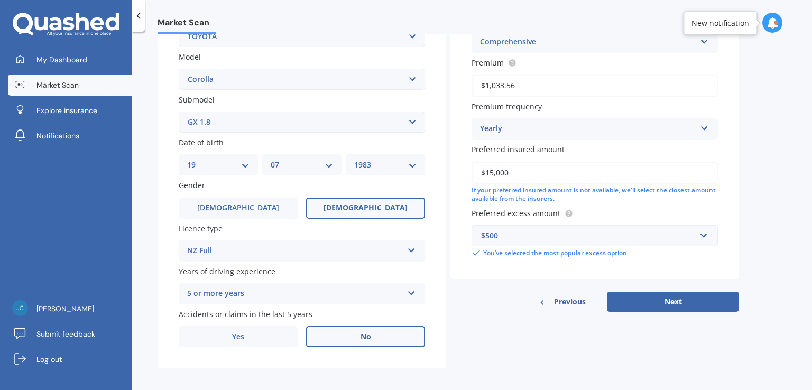
scroll to position [233, 0]
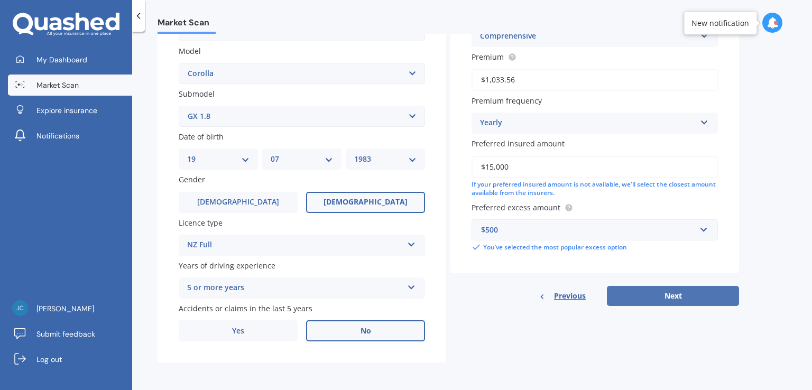
click at [670, 294] on button "Next" at bounding box center [673, 296] width 132 height 20
select select "19"
select select "07"
select select "1983"
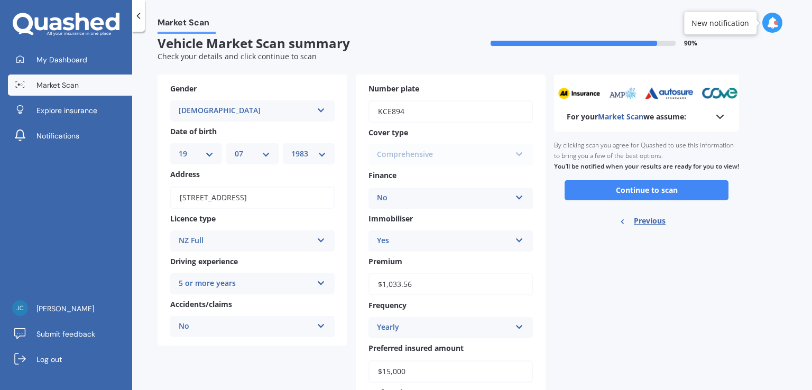
scroll to position [0, 0]
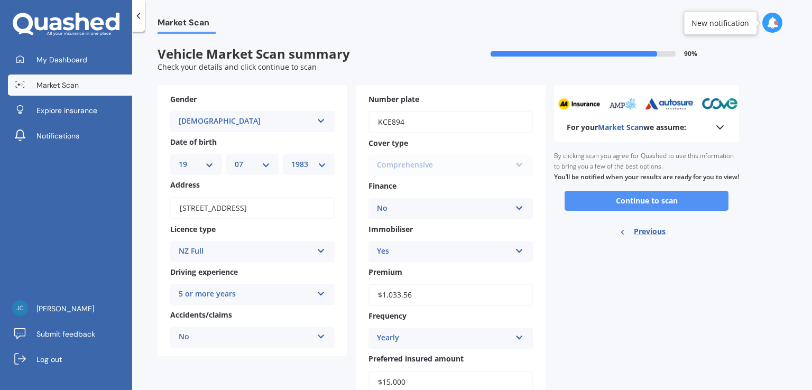
click at [644, 211] on button "Continue to scan" at bounding box center [647, 201] width 164 height 20
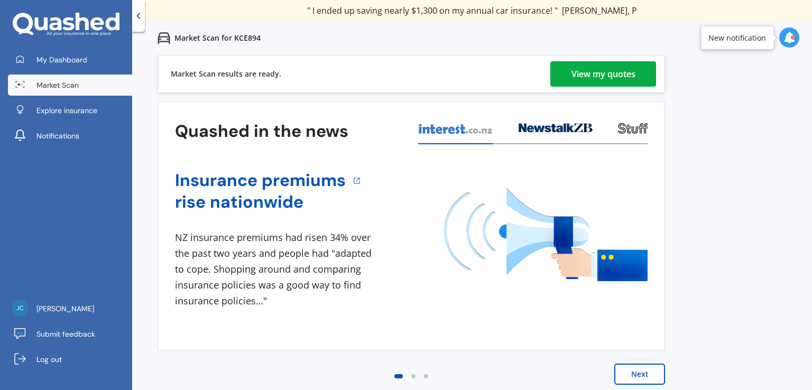
click at [609, 78] on div "View my quotes" at bounding box center [604, 73] width 64 height 25
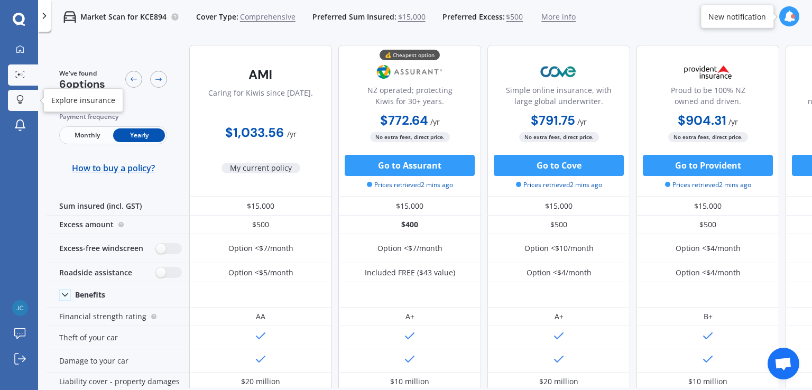
click at [22, 100] on icon at bounding box center [20, 98] width 6 height 6
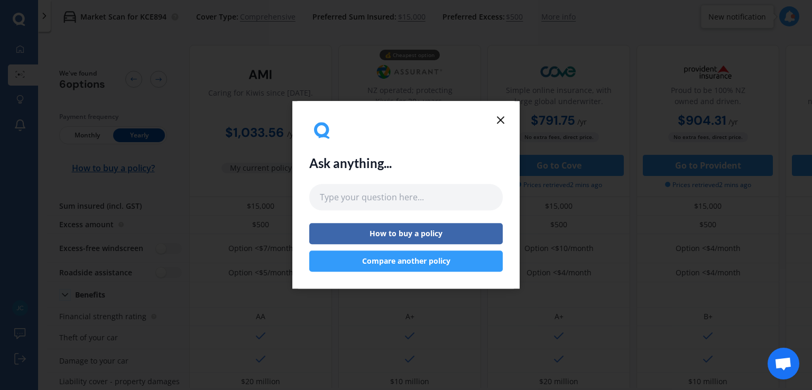
click at [496, 117] on icon at bounding box center [500, 120] width 13 height 13
click at [497, 112] on div "Ask anything... How to buy a policy Compare another policy" at bounding box center [405, 195] width 227 height 188
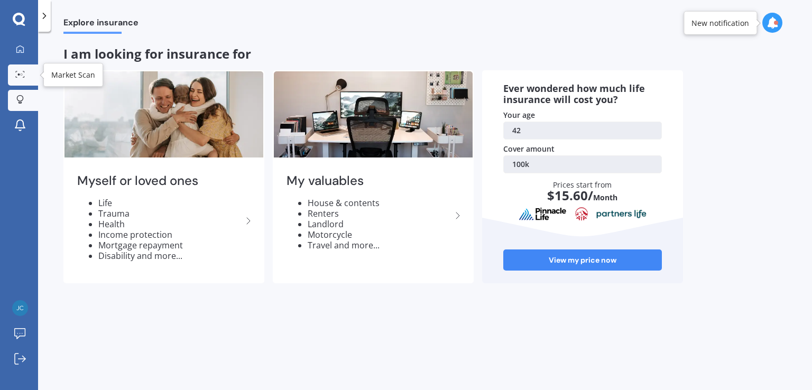
click at [18, 67] on link "Market Scan" at bounding box center [23, 74] width 30 height 21
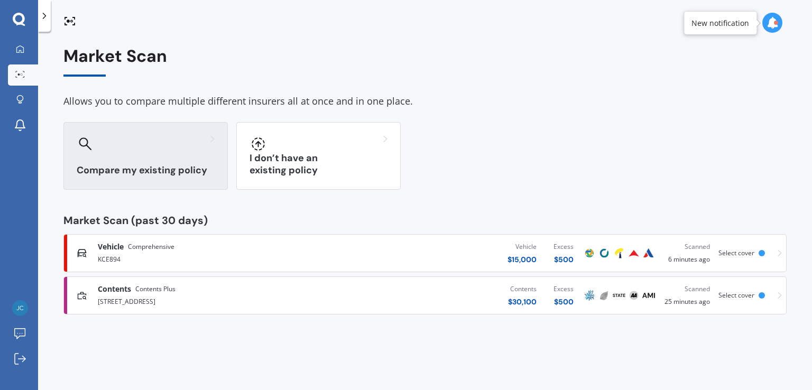
click at [178, 159] on div "Compare my existing policy" at bounding box center [145, 156] width 164 height 68
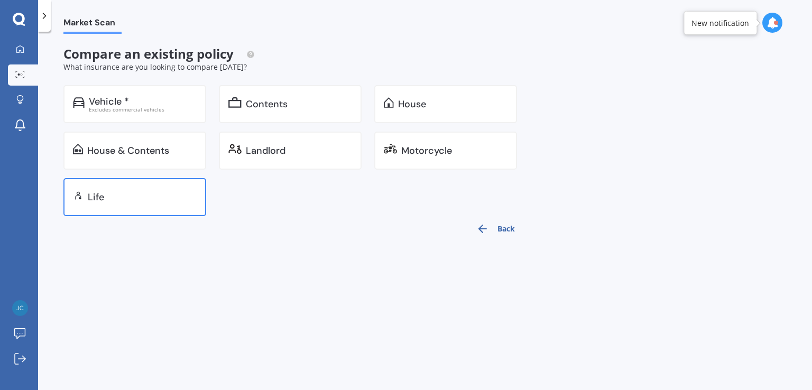
click at [140, 189] on div "Life" at bounding box center [134, 197] width 143 height 38
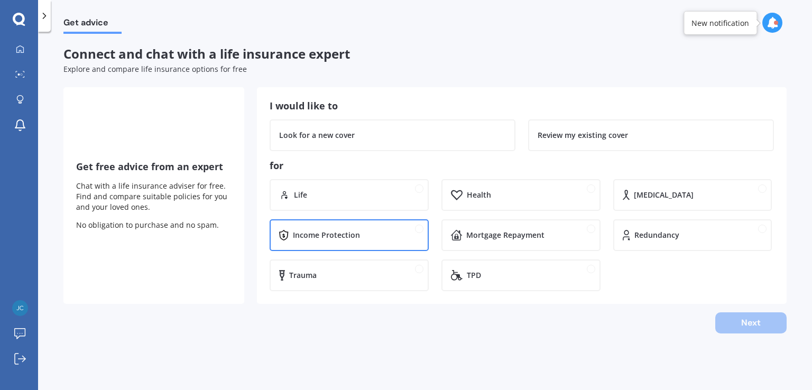
click at [328, 235] on div "Income Protection" at bounding box center [326, 235] width 67 height 11
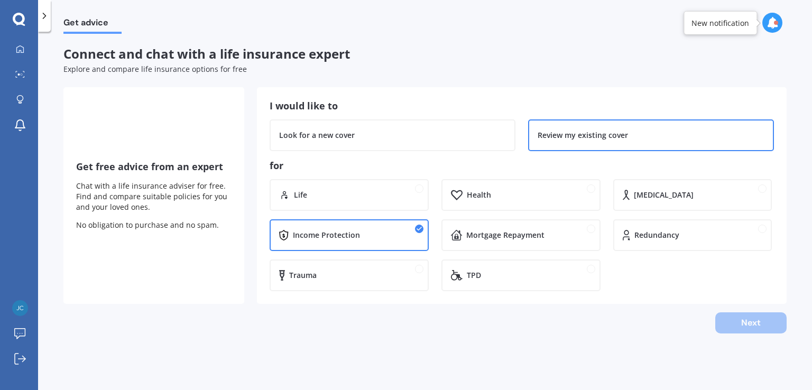
click at [544, 134] on div "Review my existing cover" at bounding box center [583, 135] width 90 height 11
click at [737, 326] on button "Next" at bounding box center [750, 322] width 71 height 21
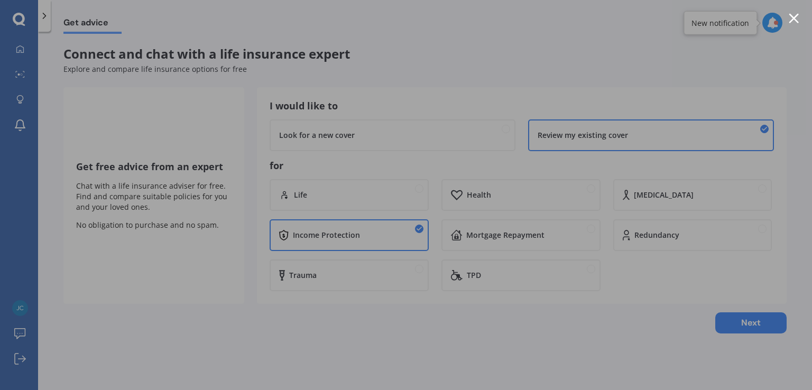
click at [676, 169] on div at bounding box center [406, 195] width 812 height 390
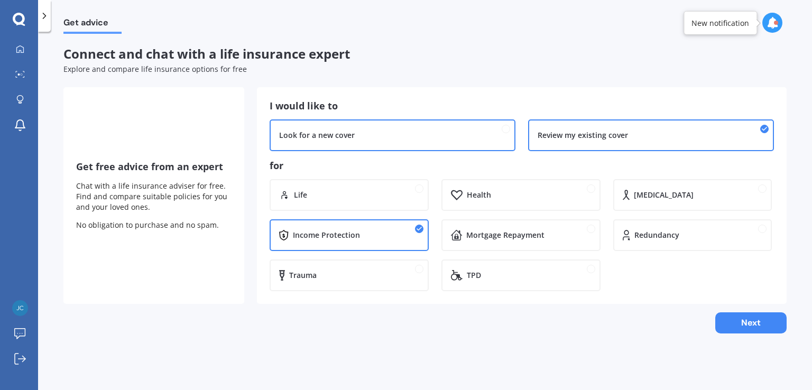
click at [338, 138] on div "Look for a new cover" at bounding box center [317, 135] width 76 height 11
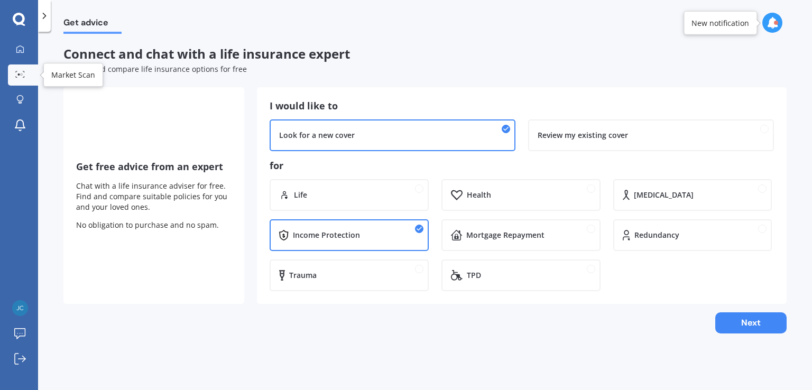
click at [23, 77] on icon at bounding box center [20, 74] width 10 height 7
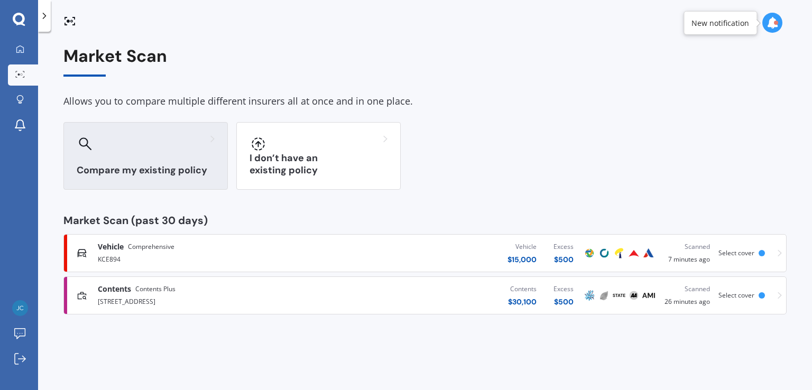
click at [131, 165] on h3 "Compare my existing policy" at bounding box center [146, 170] width 138 height 12
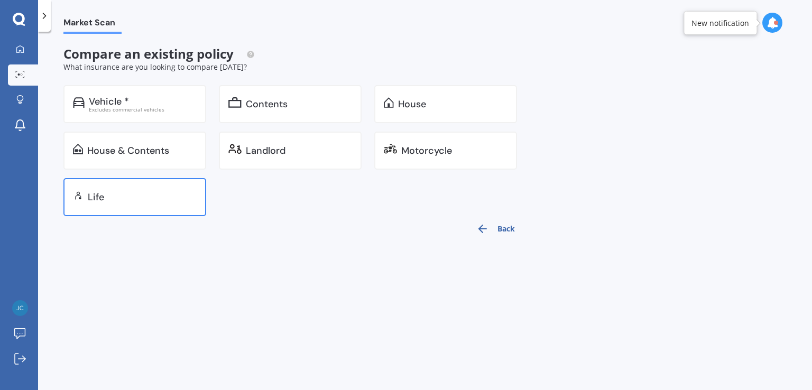
click at [118, 199] on div "Life" at bounding box center [142, 197] width 109 height 11
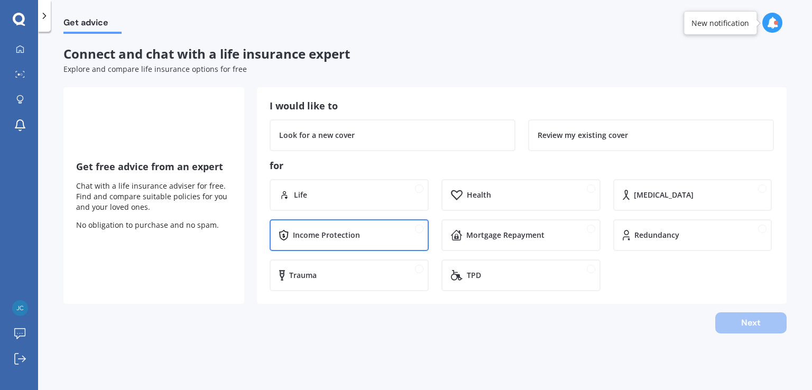
click at [310, 234] on div "Income Protection" at bounding box center [326, 235] width 67 height 11
click at [601, 256] on div "Life Health [MEDICAL_DATA] Income Protection Mortgage Repayment Redundancy Trau…" at bounding box center [522, 235] width 504 height 112
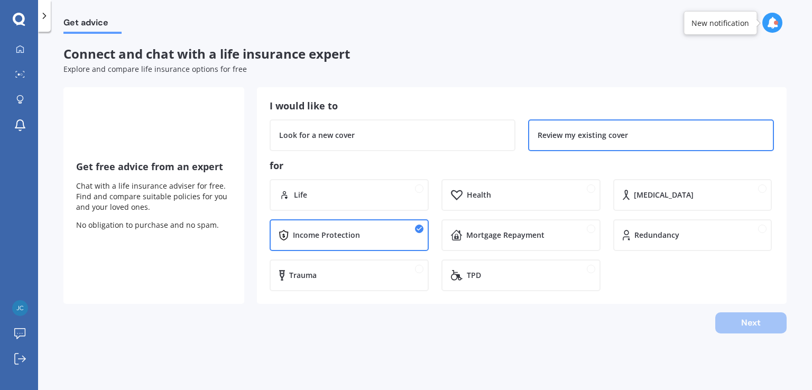
click at [563, 129] on div "Review my existing cover" at bounding box center [651, 135] width 246 height 32
click at [753, 324] on button "Next" at bounding box center [750, 322] width 71 height 21
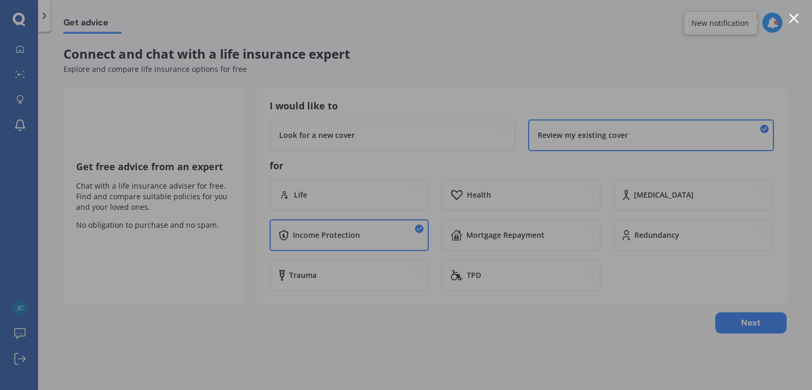
click at [796, 20] on div at bounding box center [794, 18] width 10 height 10
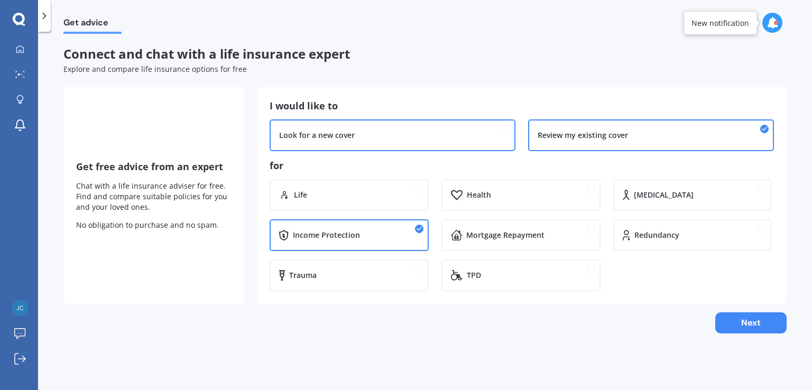
click at [305, 130] on div "Look for a new cover" at bounding box center [393, 135] width 246 height 32
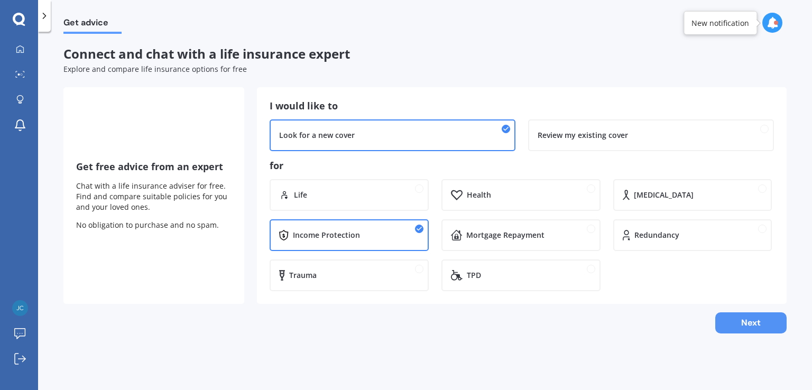
click at [743, 322] on button "Next" at bounding box center [750, 322] width 71 height 21
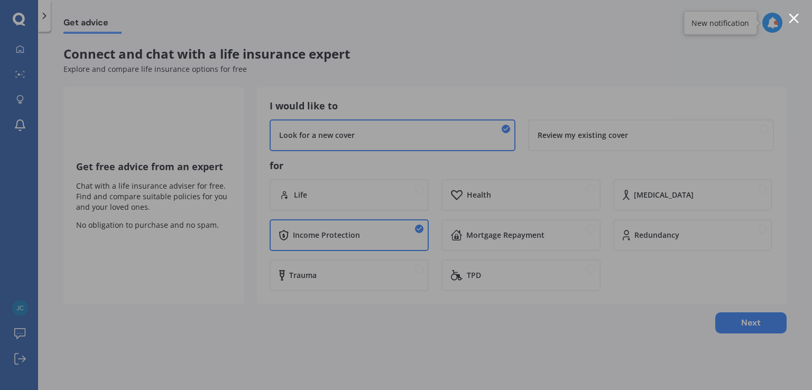
click at [799, 10] on div at bounding box center [406, 195] width 812 height 390
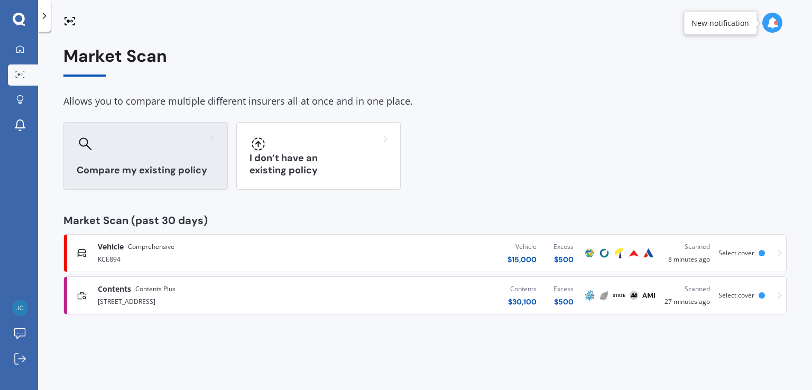
click at [121, 155] on div "Compare my existing policy" at bounding box center [145, 156] width 164 height 68
